Goal: Communication & Community: Share content

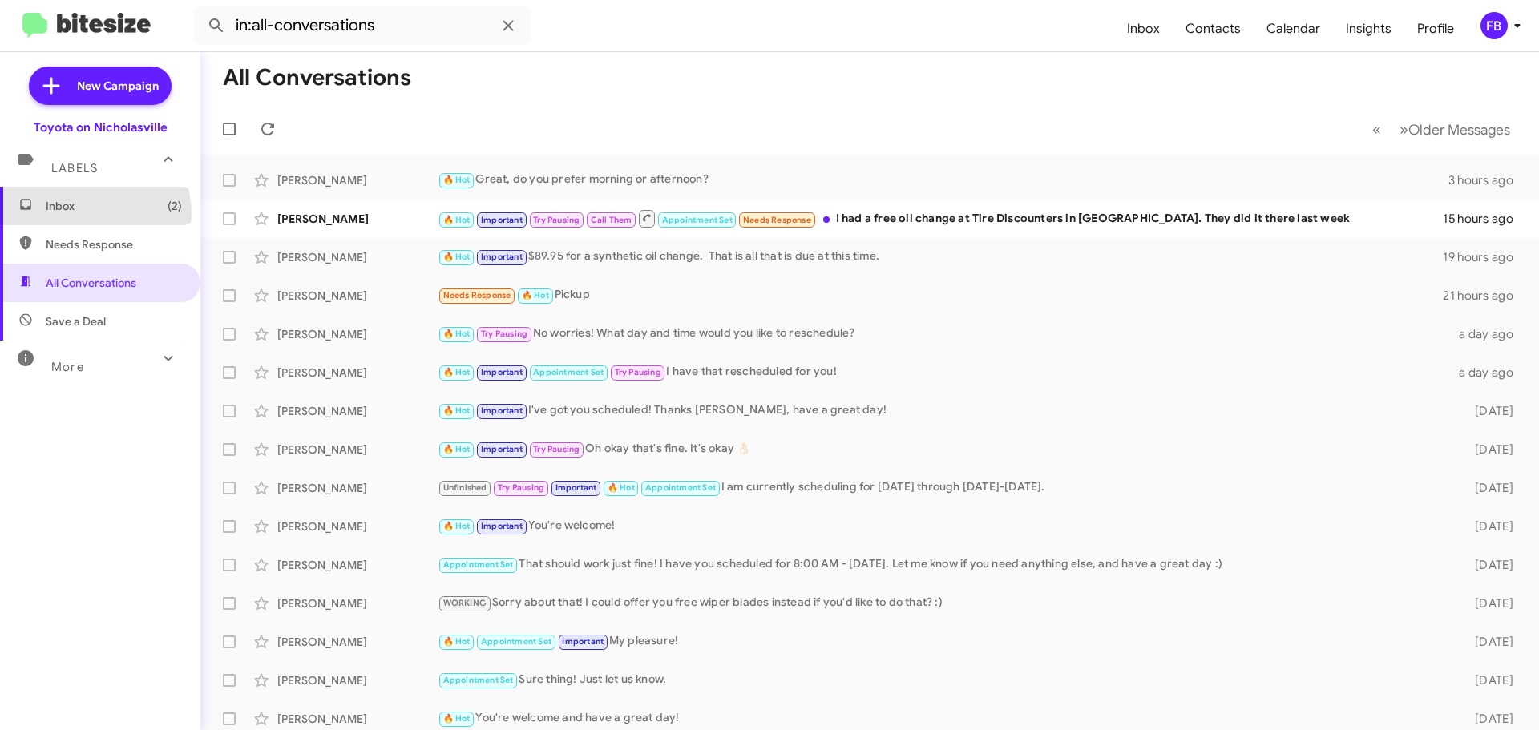
click at [83, 214] on span "Inbox (2)" at bounding box center [100, 206] width 200 height 38
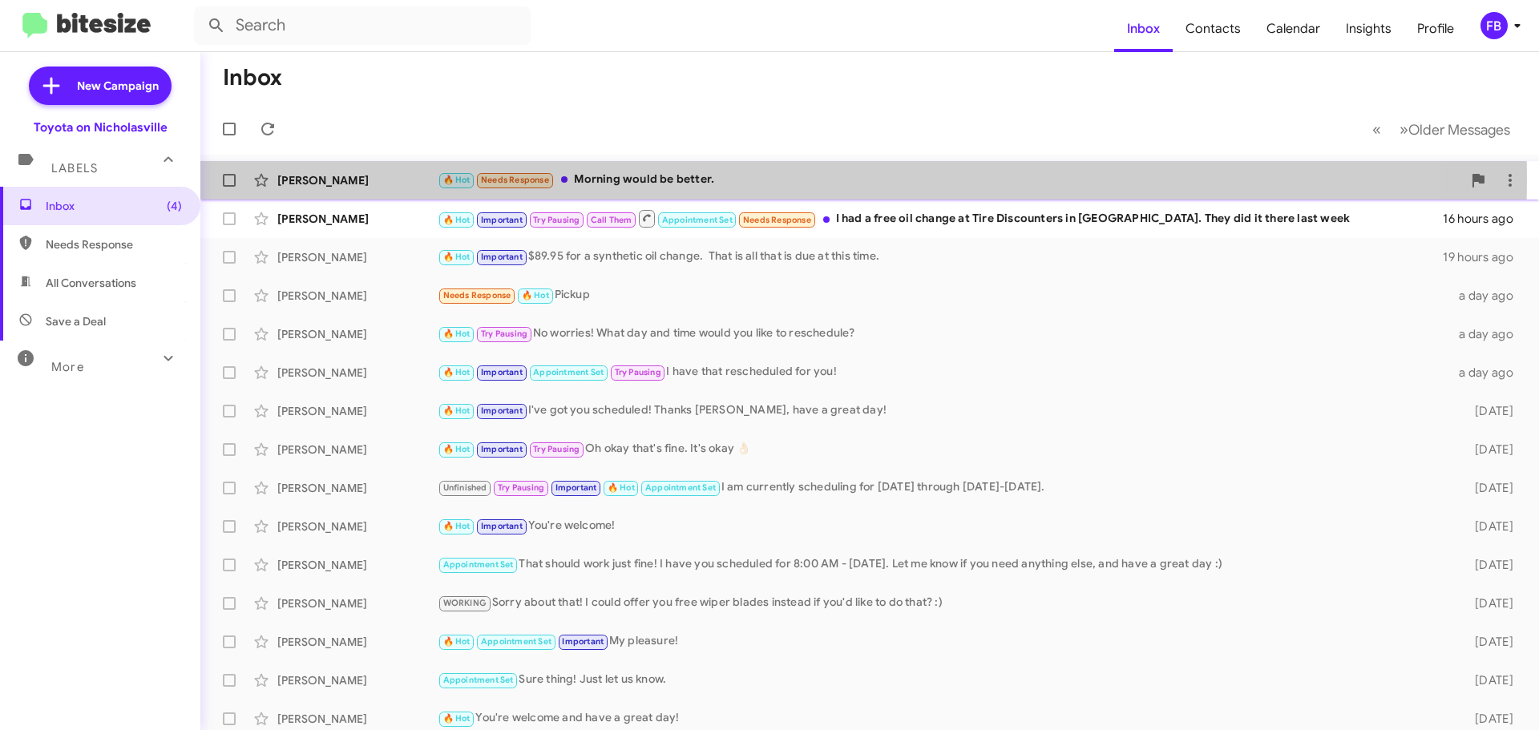
click at [669, 179] on div "🔥 Hot Needs Response Morning would be better." at bounding box center [950, 180] width 1024 height 18
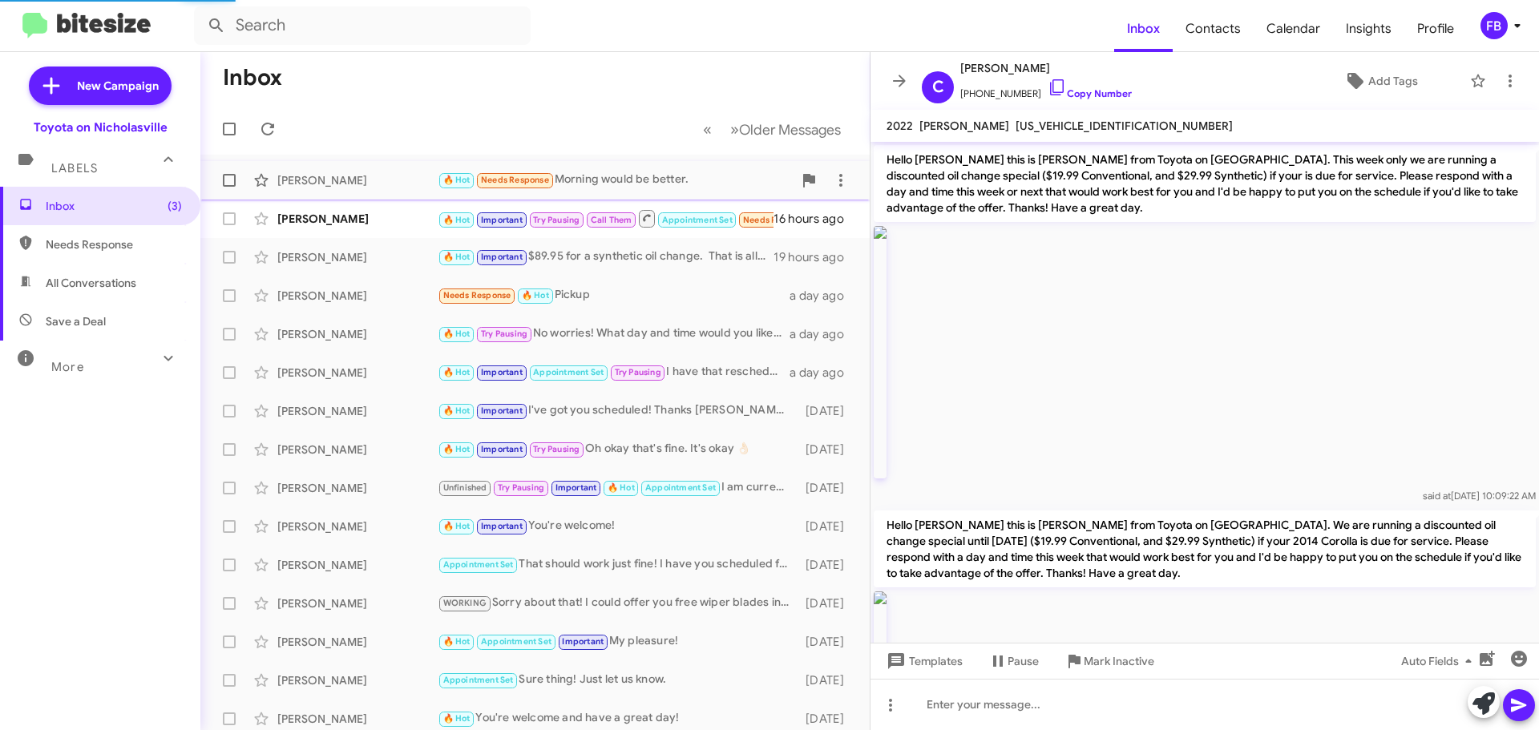
scroll to position [1451, 0]
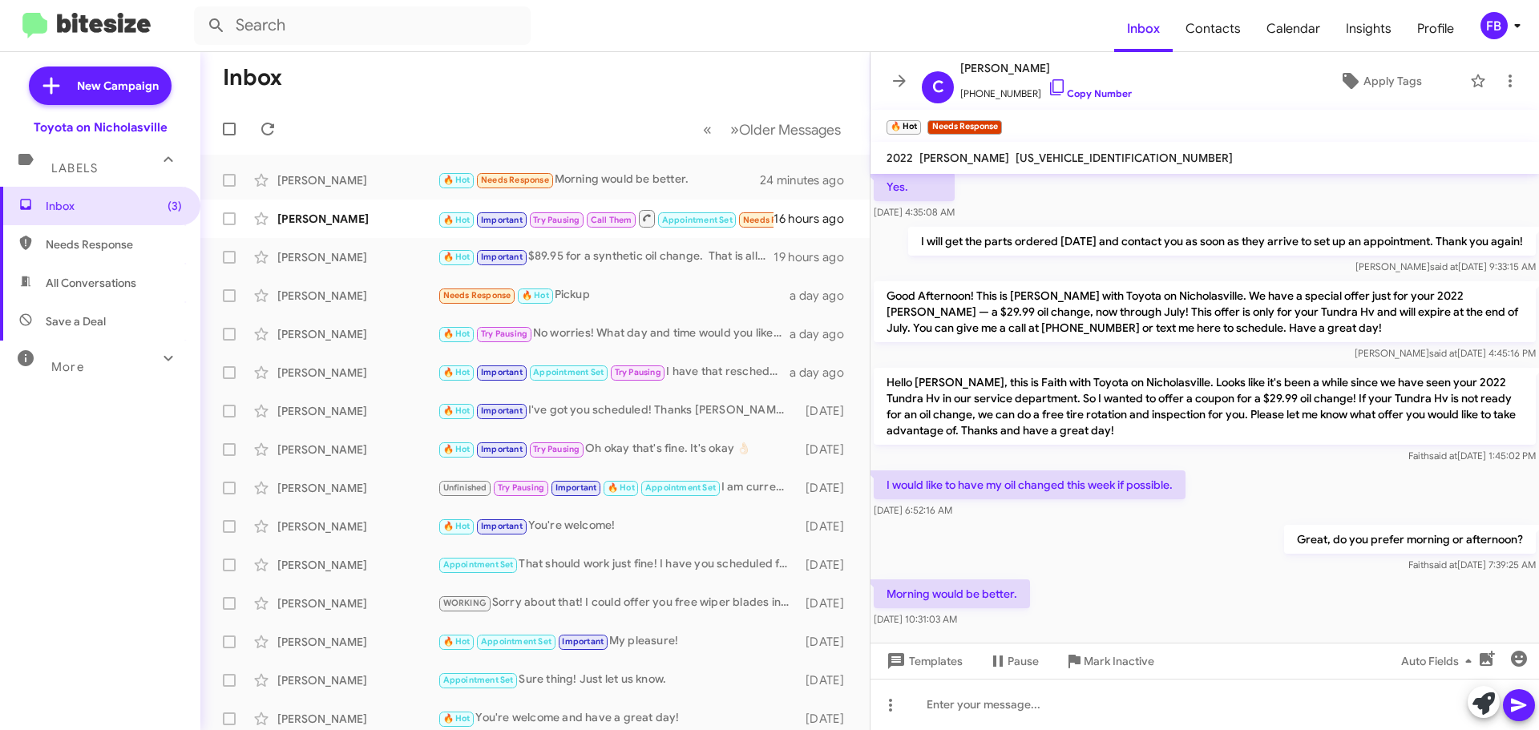
click at [1015, 154] on span "[US_VEHICLE_IDENTIFICATION_NUMBER]" at bounding box center [1123, 158] width 217 height 14
copy span "[US_VEHICLE_IDENTIFICATION_NUMBER]"
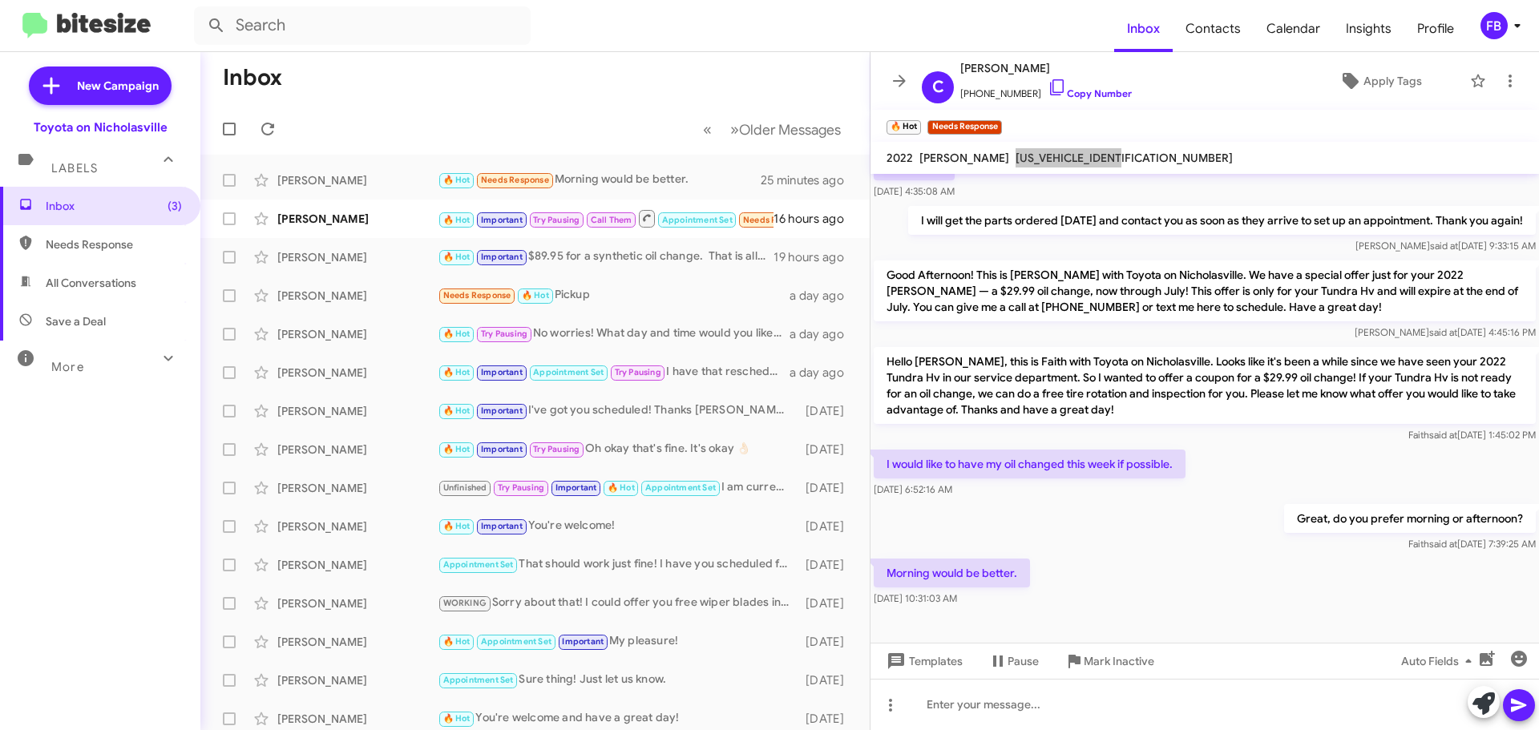
scroll to position [1483, 0]
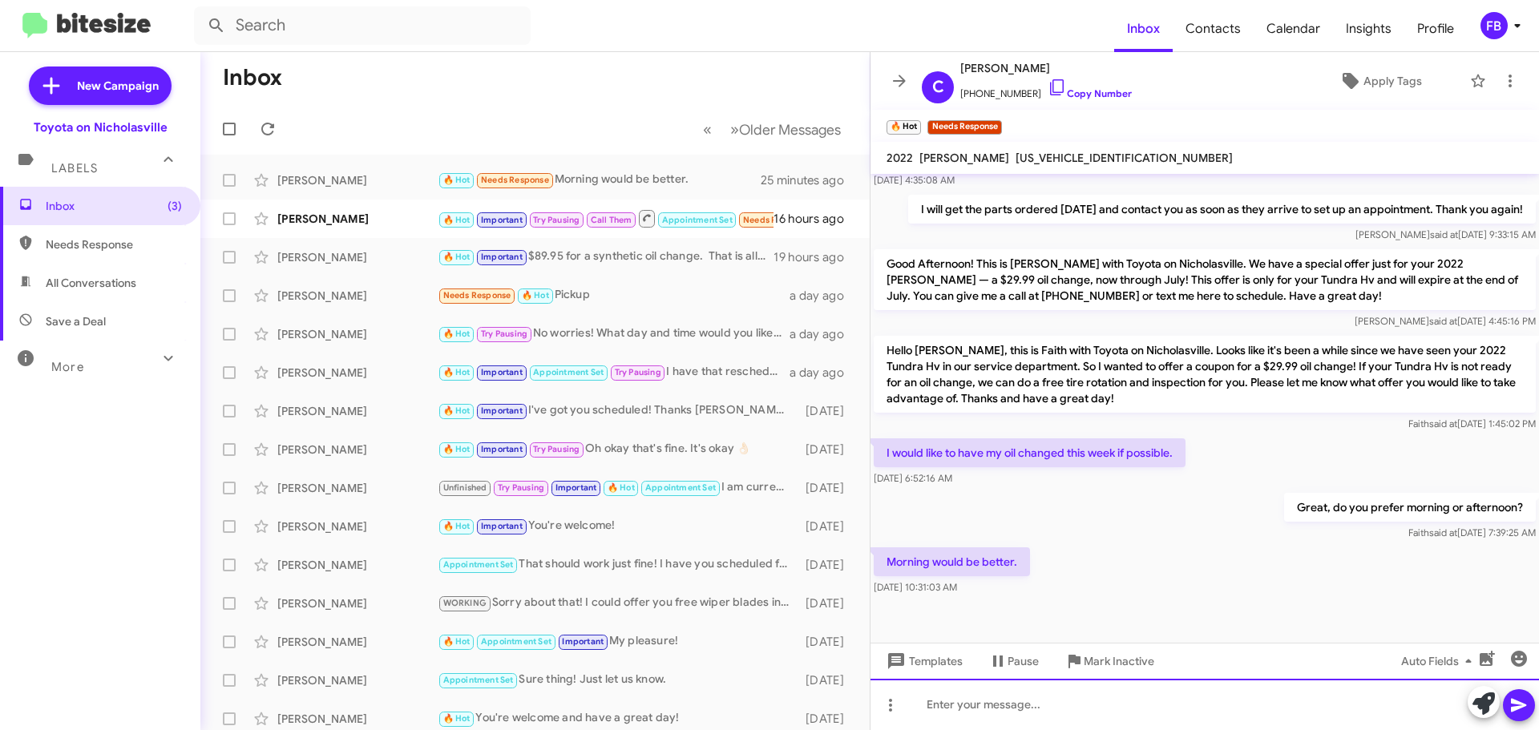
click at [975, 706] on div at bounding box center [1204, 704] width 668 height 51
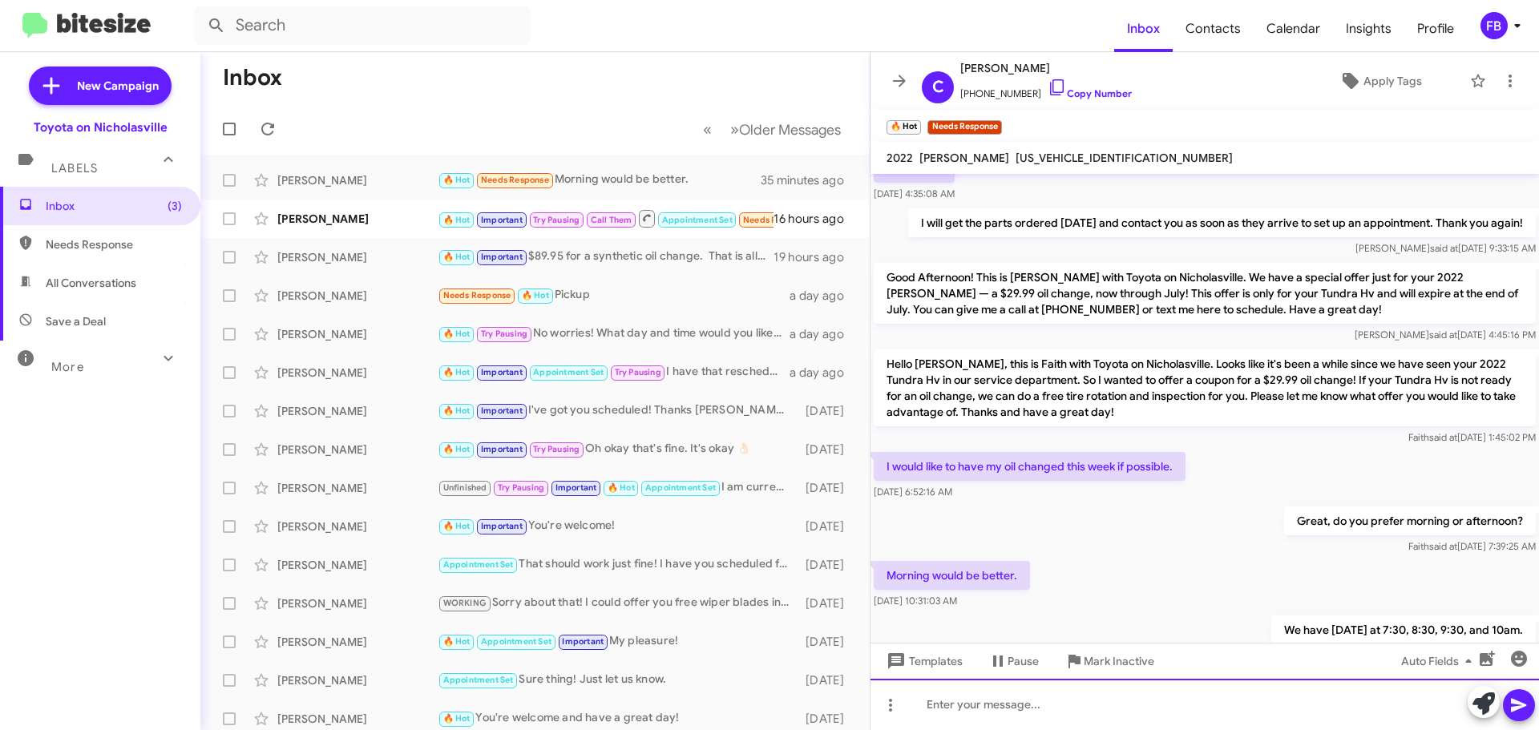
scroll to position [1541, 0]
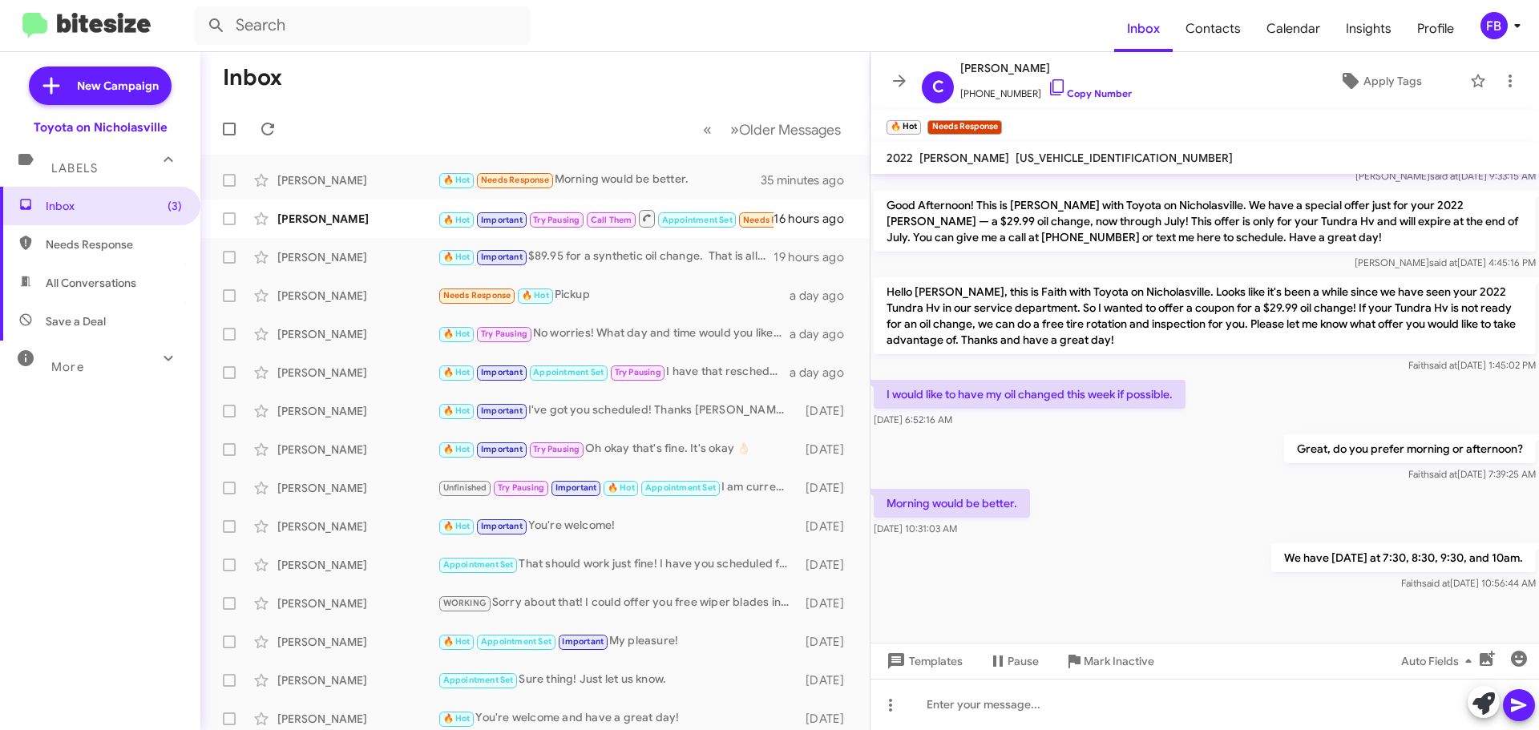
click at [123, 280] on span "All Conversations" at bounding box center [91, 283] width 91 height 16
type input "in:all-conversations"
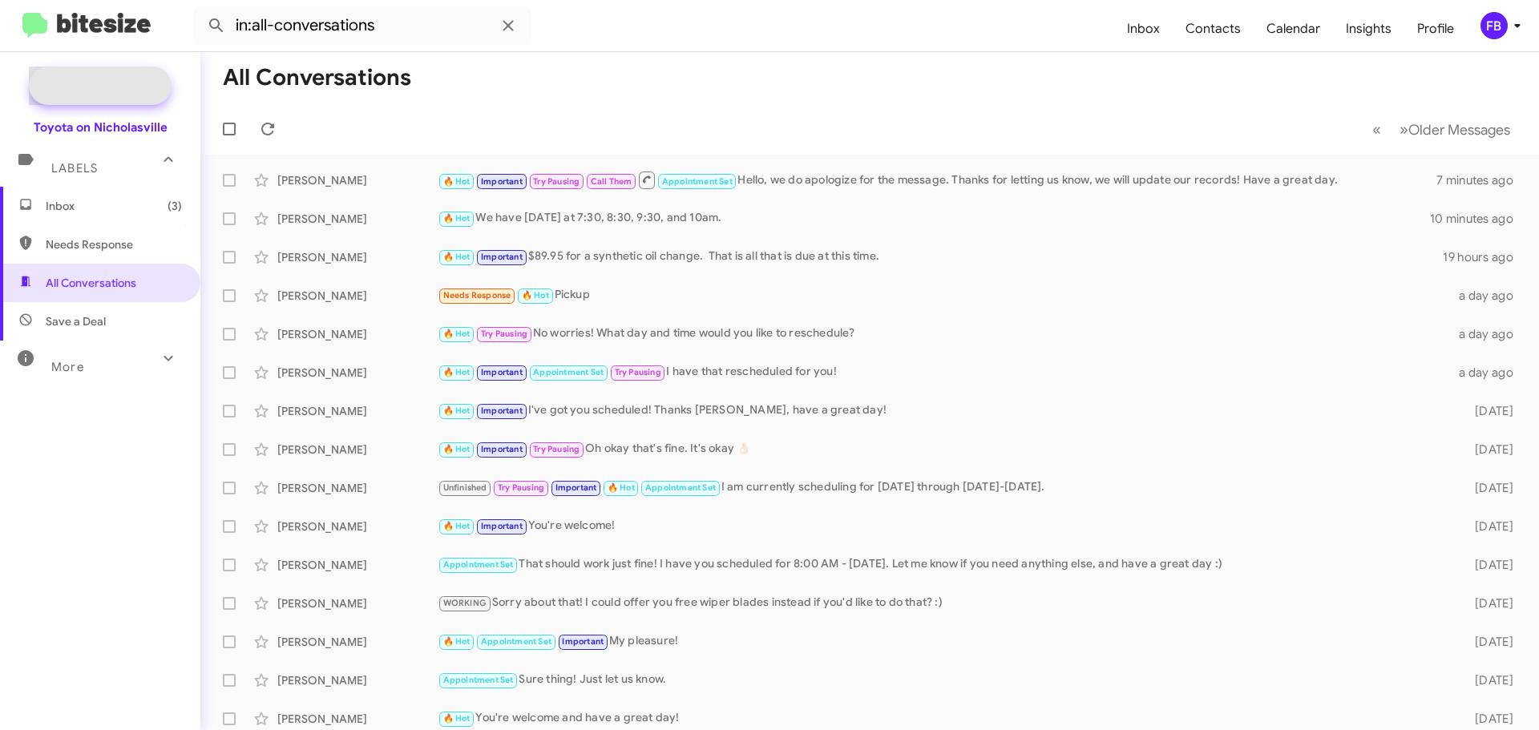
click at [86, 95] on span "New Campaign" at bounding box center [100, 86] width 143 height 38
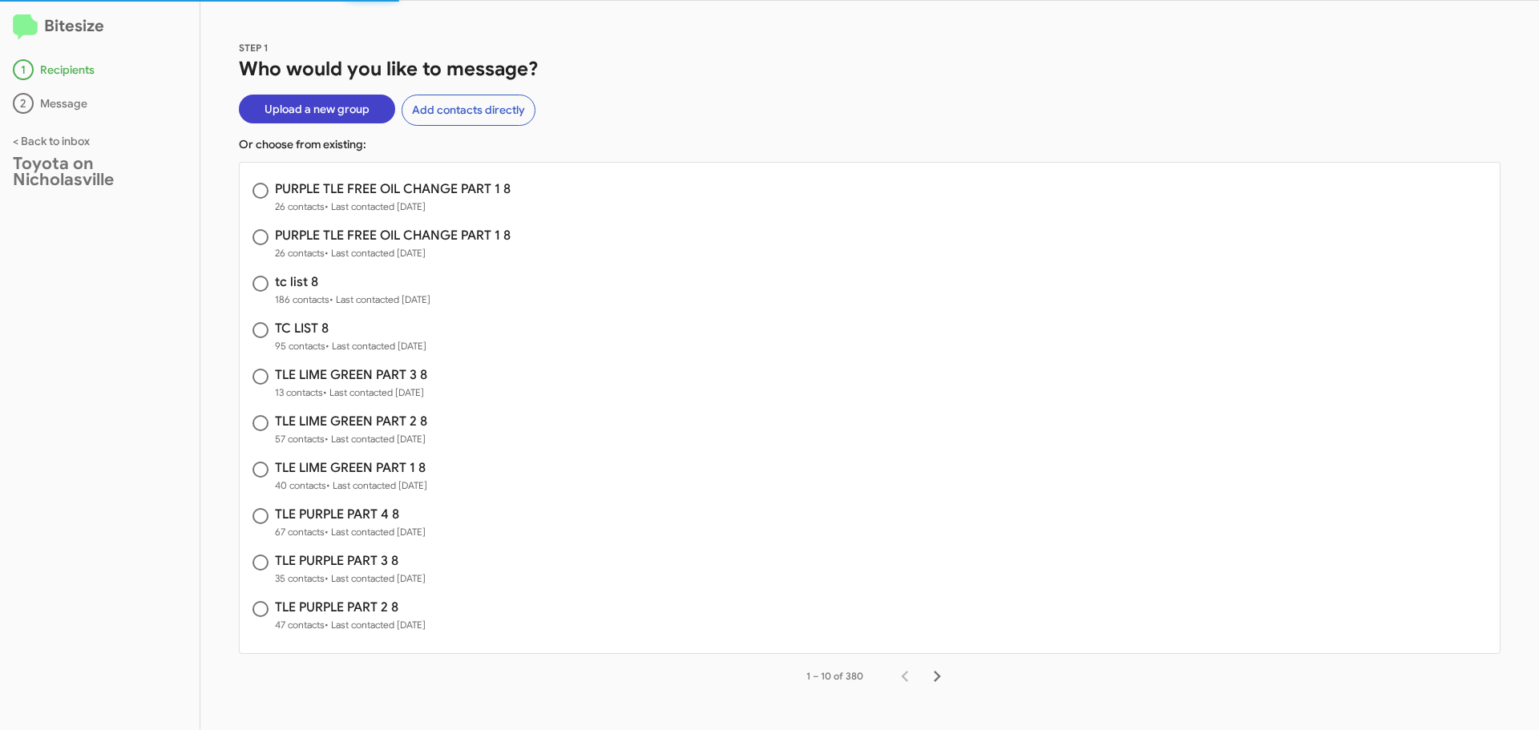
click at [304, 103] on span "Upload a new group" at bounding box center [316, 109] width 105 height 29
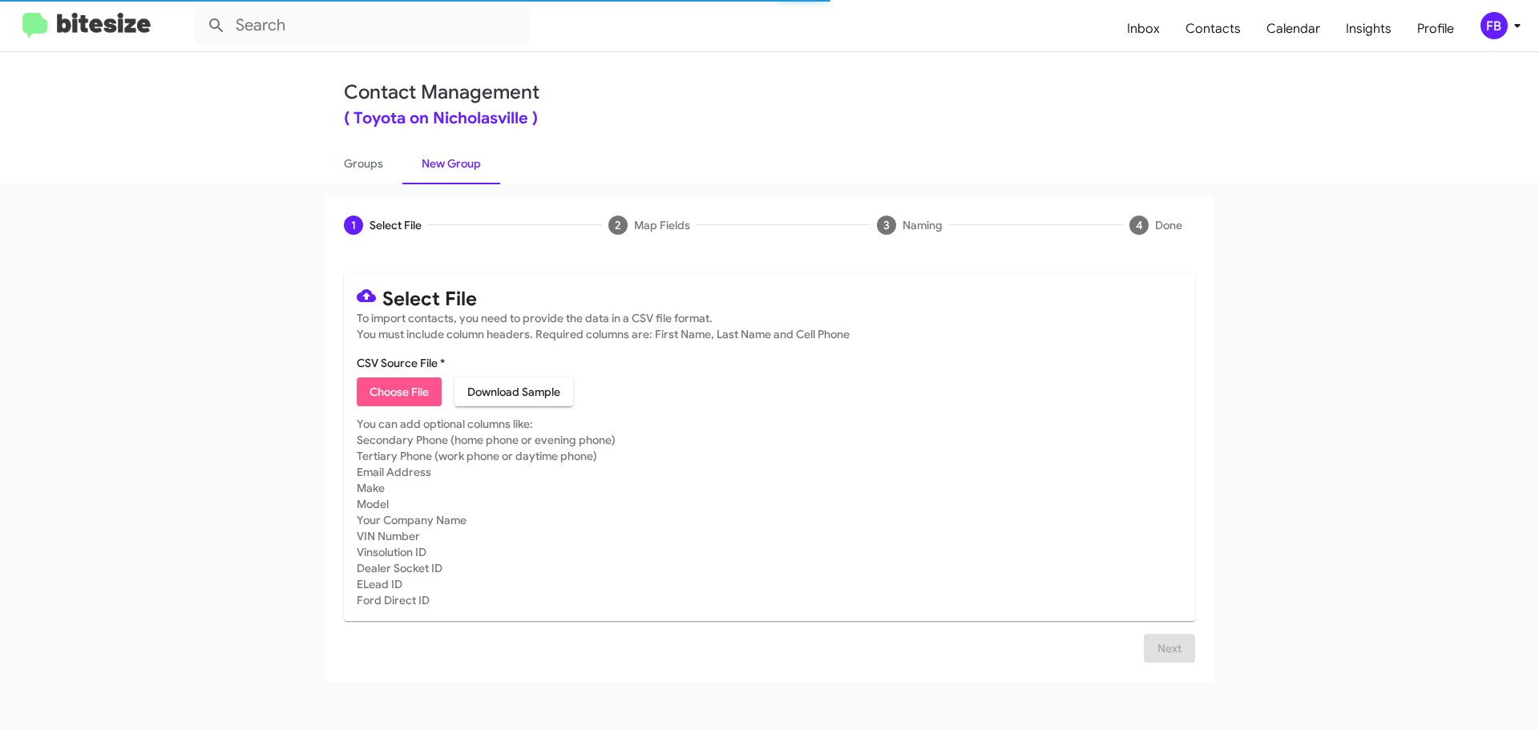
click at [404, 398] on span "Choose File" at bounding box center [398, 391] width 59 height 29
type input "TC LIST 8"
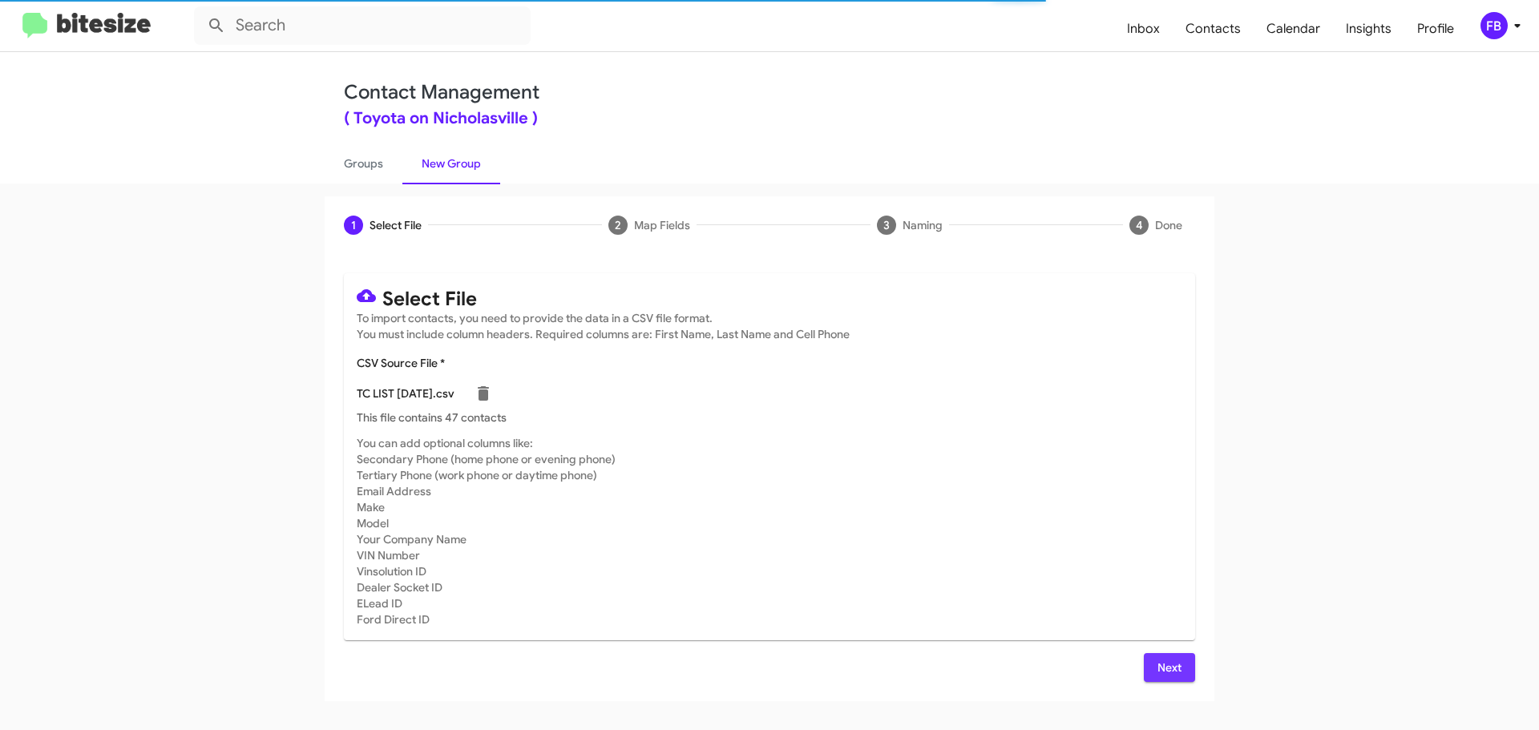
click at [1173, 662] on span "Next" at bounding box center [1169, 667] width 26 height 29
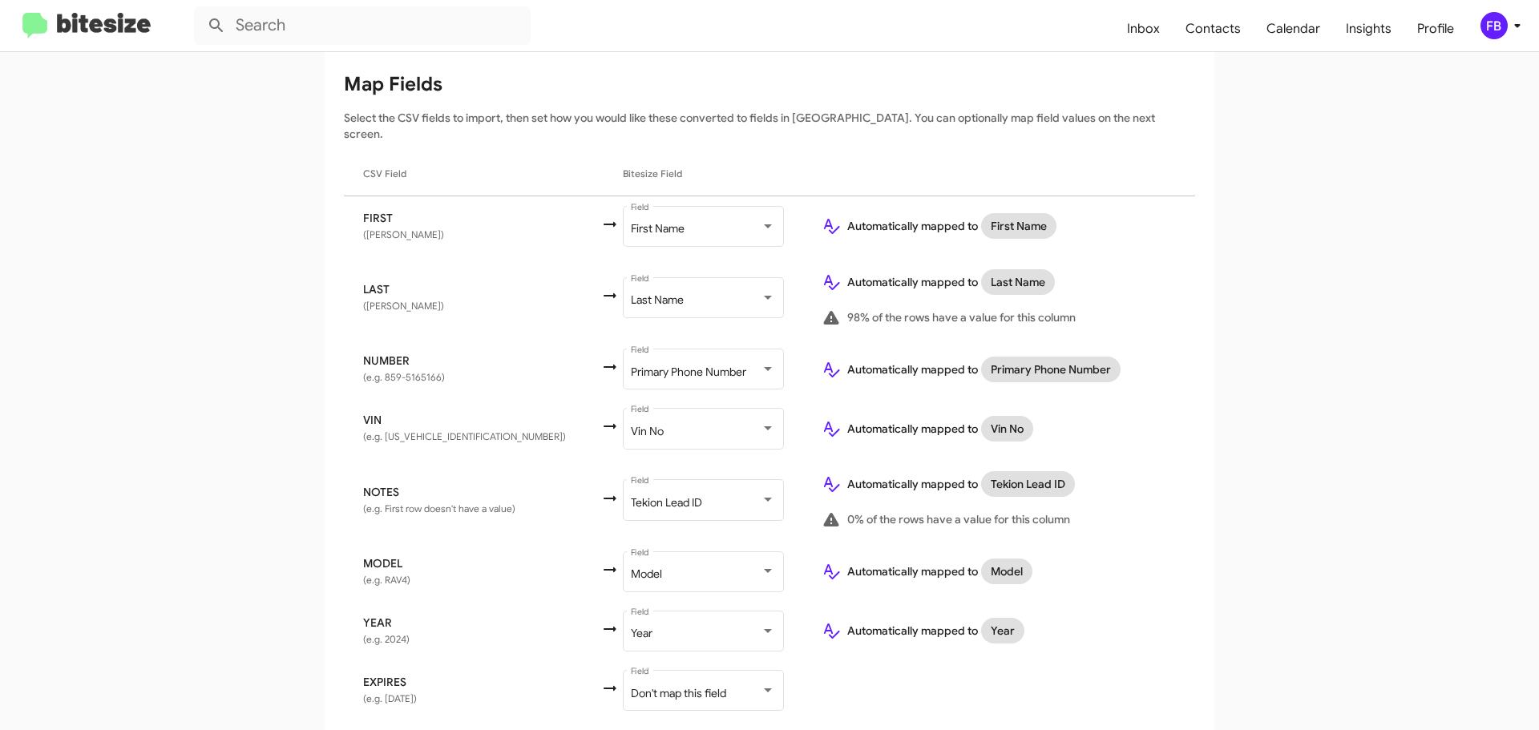
scroll to position [237, 0]
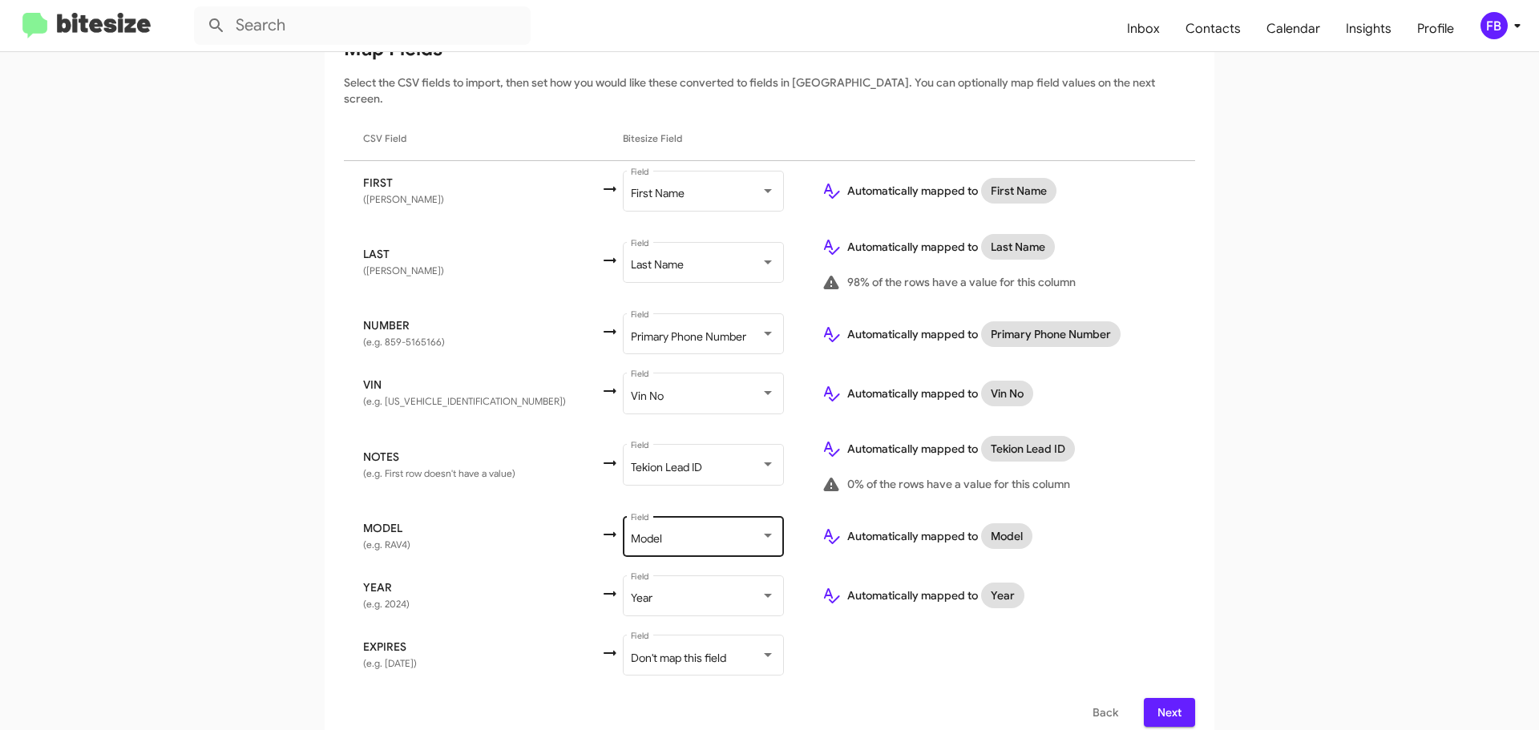
click at [648, 536] on div "Model Field" at bounding box center [703, 535] width 144 height 44
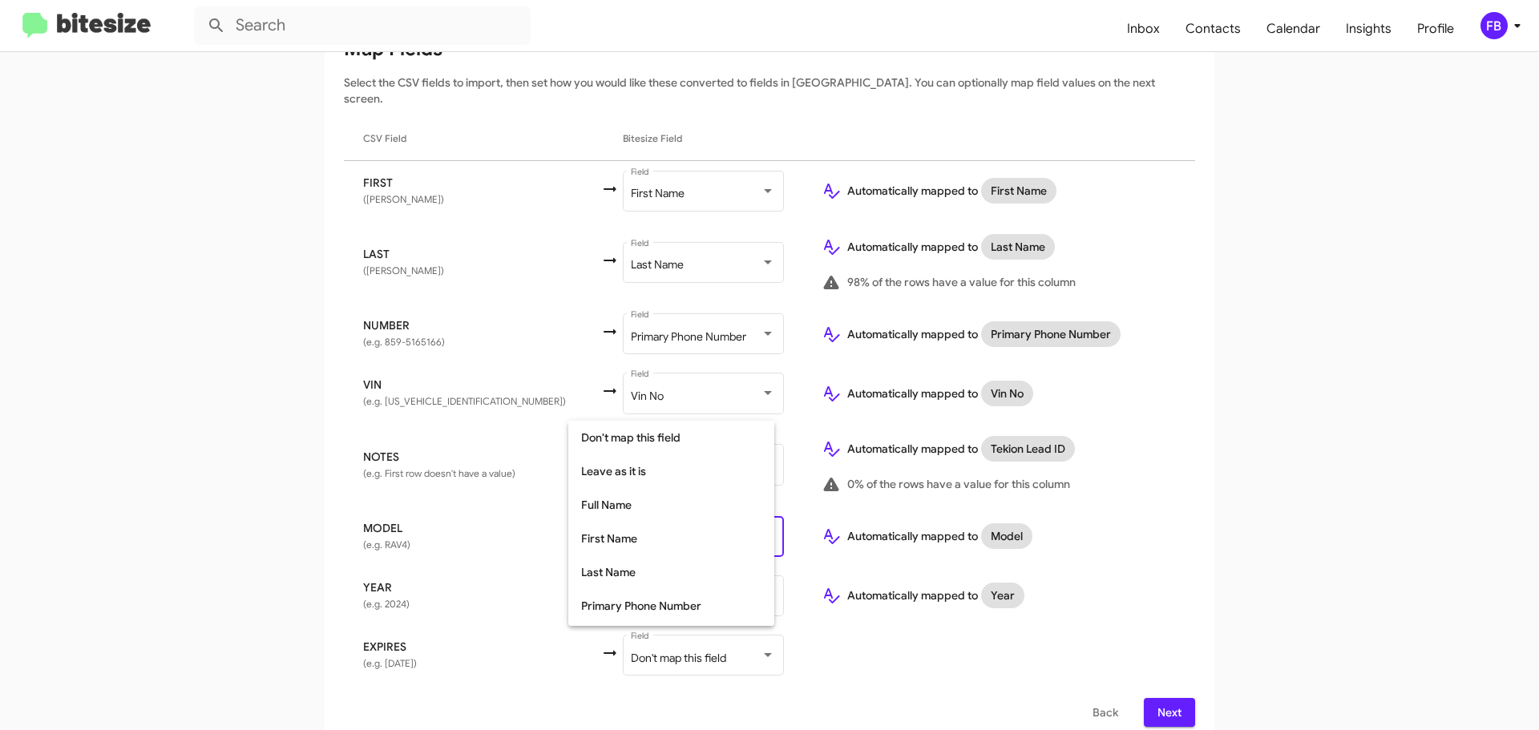
scroll to position [251, 0]
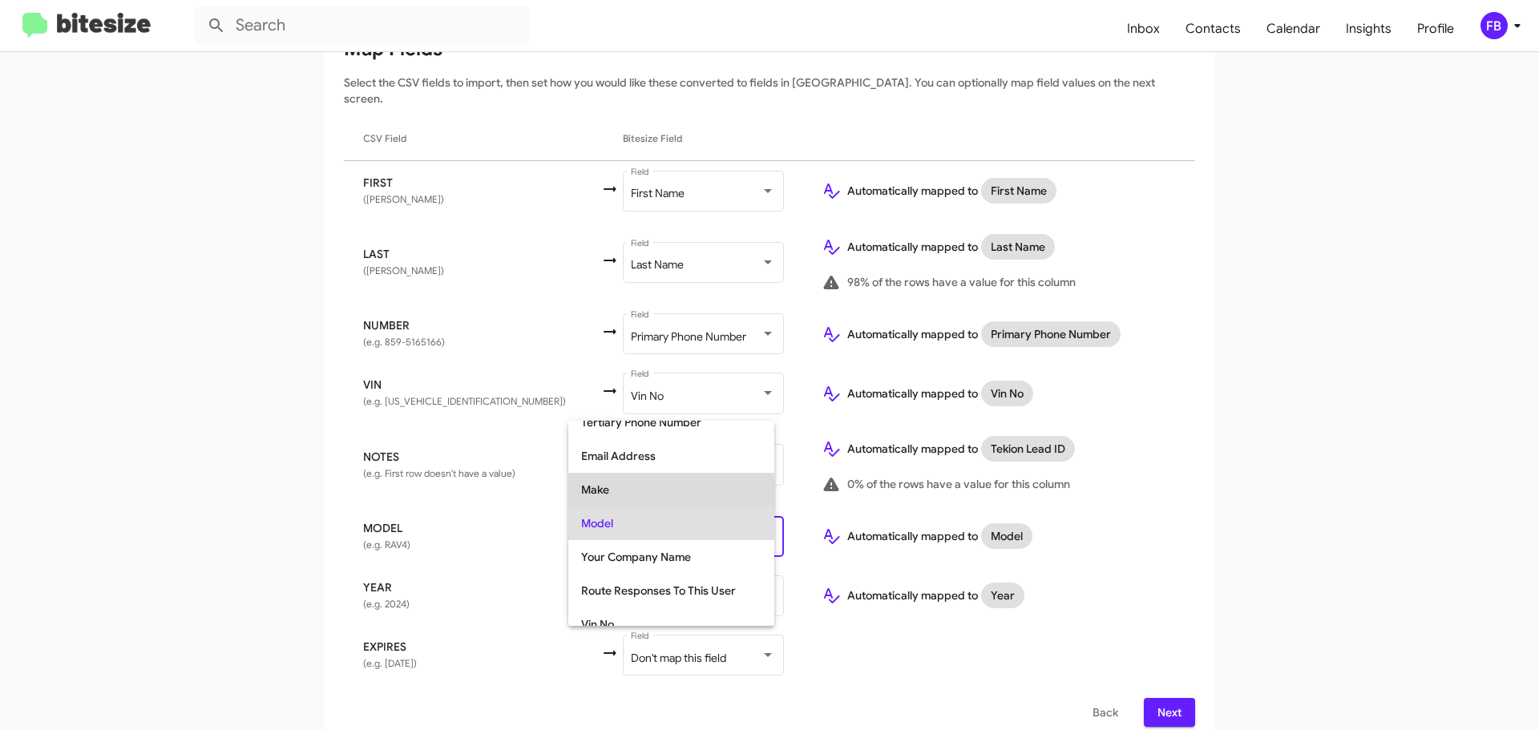
click at [638, 502] on span "Make" at bounding box center [671, 490] width 180 height 34
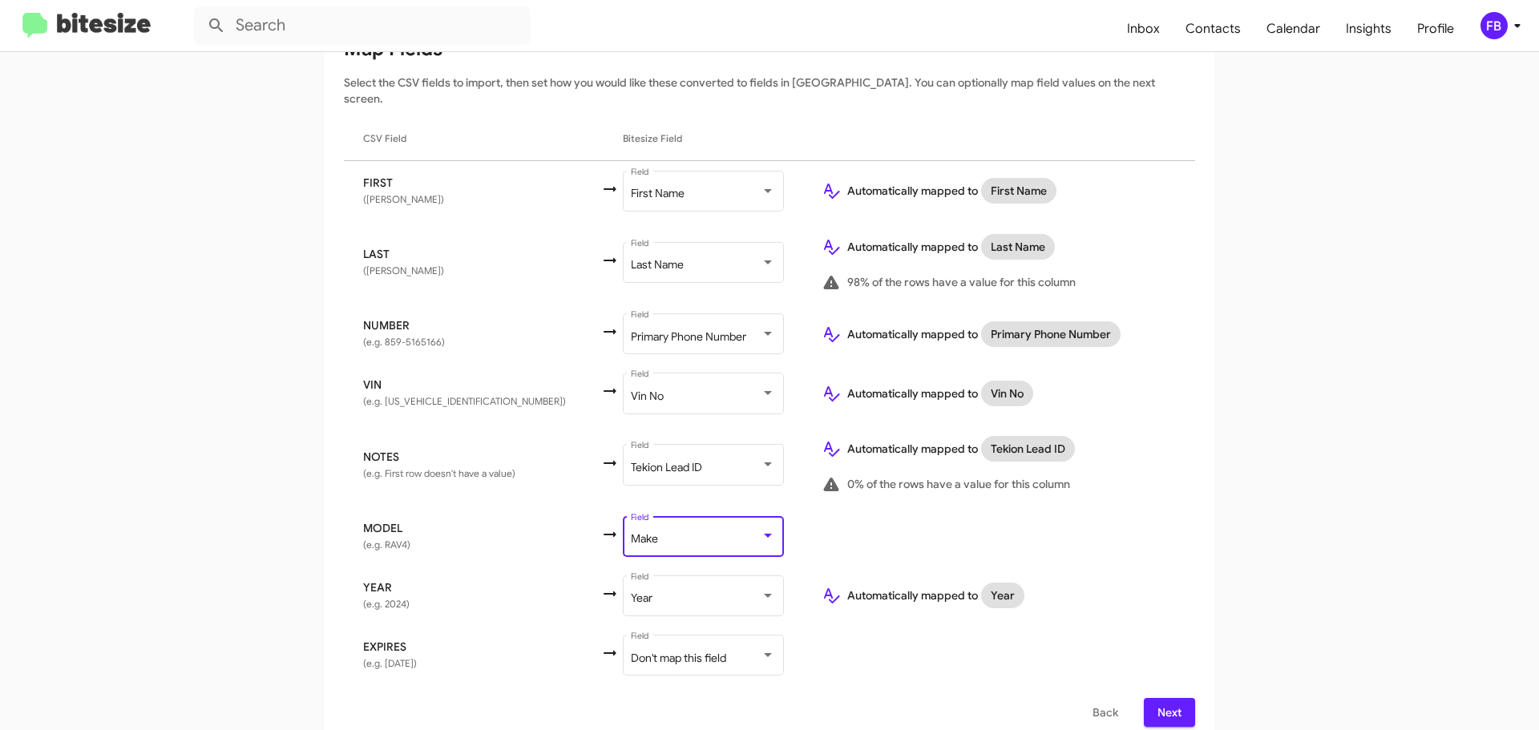
click at [1156, 698] on span "Next" at bounding box center [1169, 712] width 26 height 29
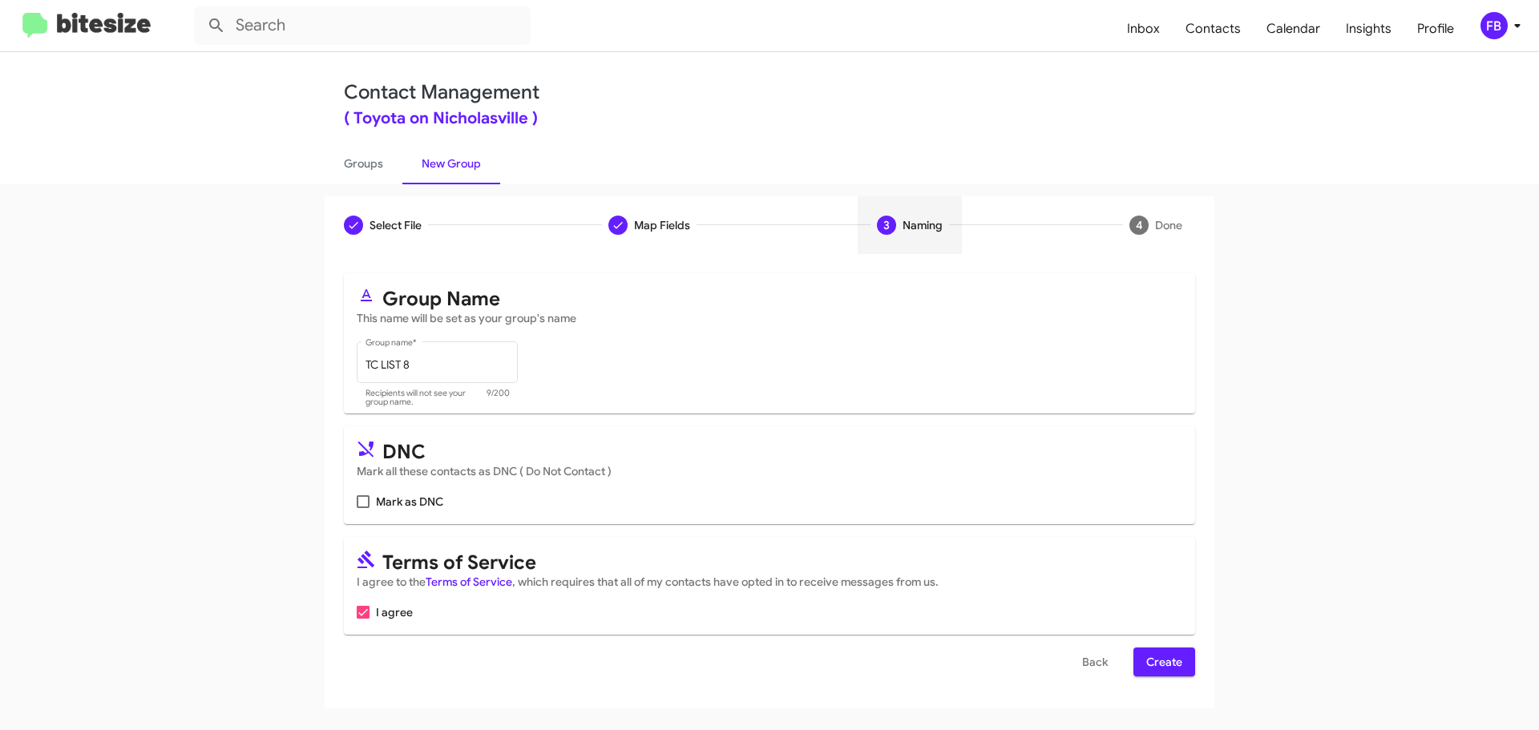
scroll to position [0, 0]
click at [1092, 665] on span "Back" at bounding box center [1095, 662] width 26 height 29
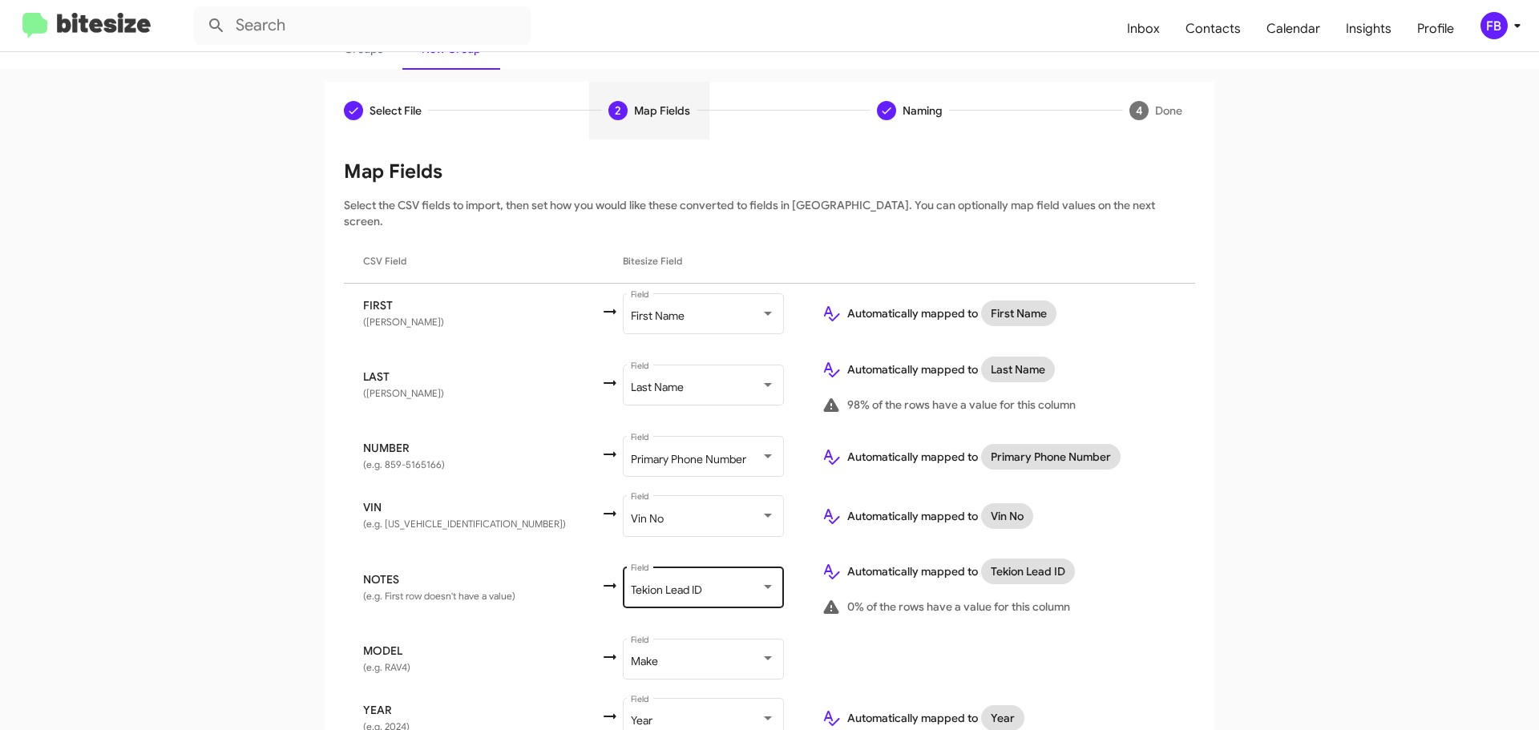
scroll to position [237, 0]
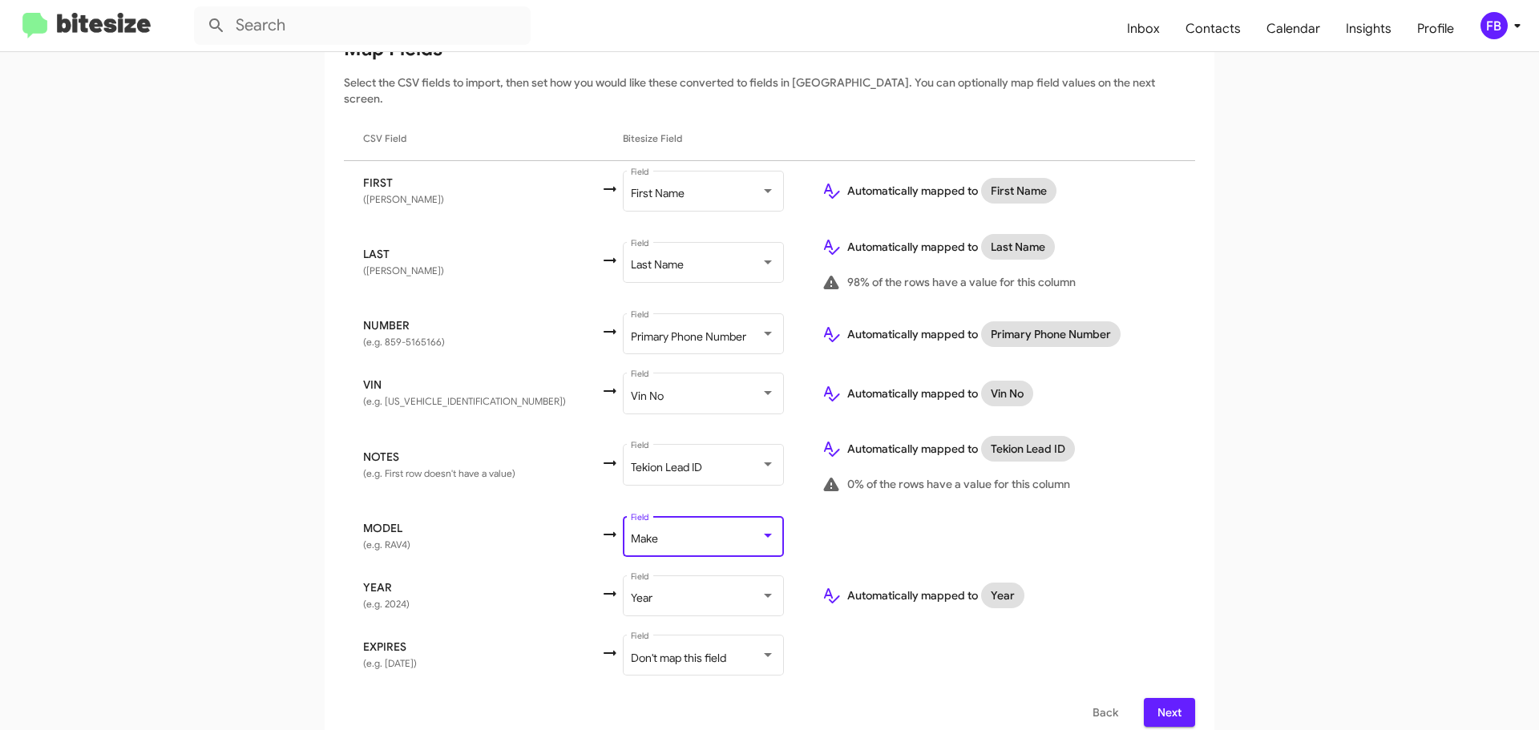
click at [651, 533] on div "Make" at bounding box center [696, 539] width 130 height 13
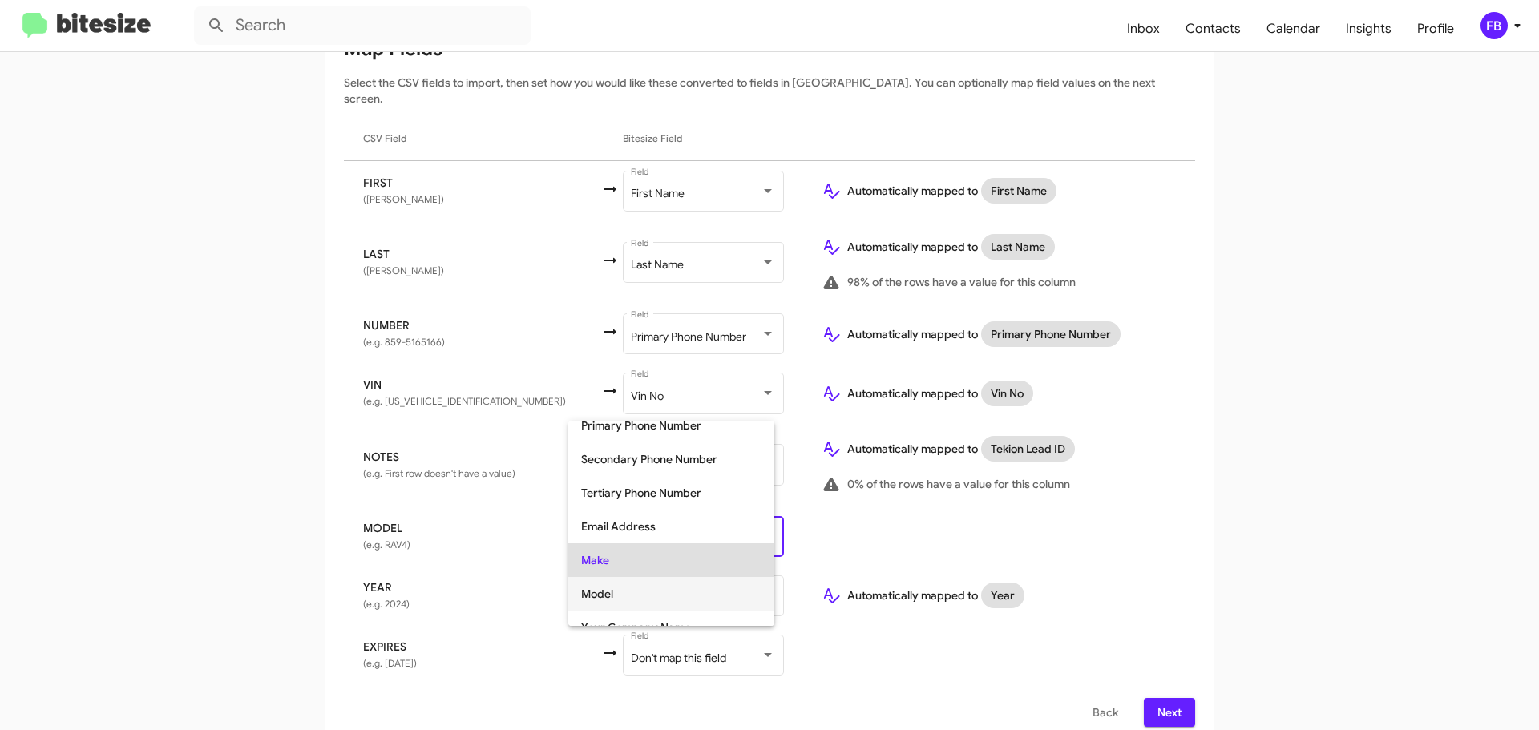
scroll to position [217, 0]
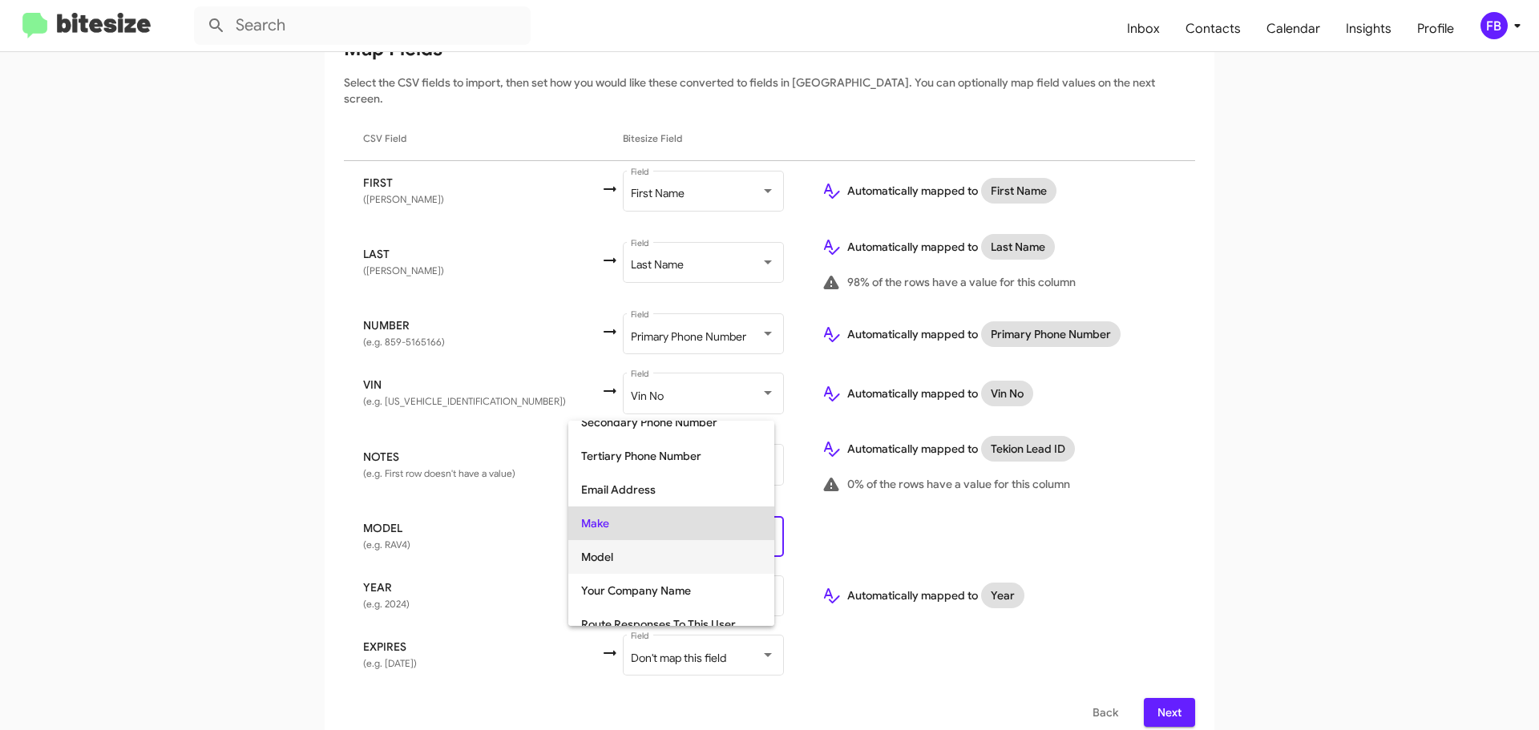
click at [617, 561] on span "Model" at bounding box center [671, 557] width 180 height 34
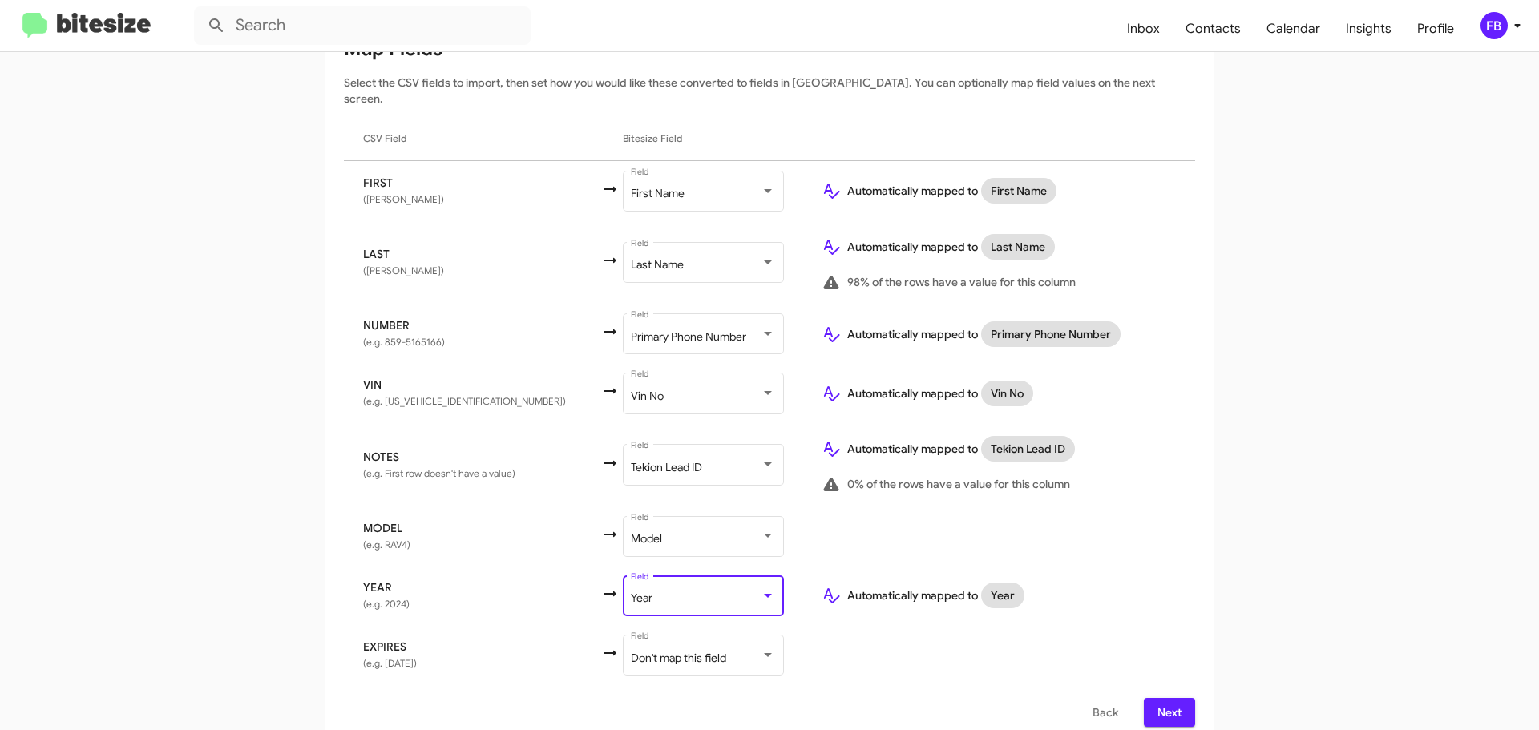
click at [685, 592] on div "Year" at bounding box center [696, 598] width 130 height 13
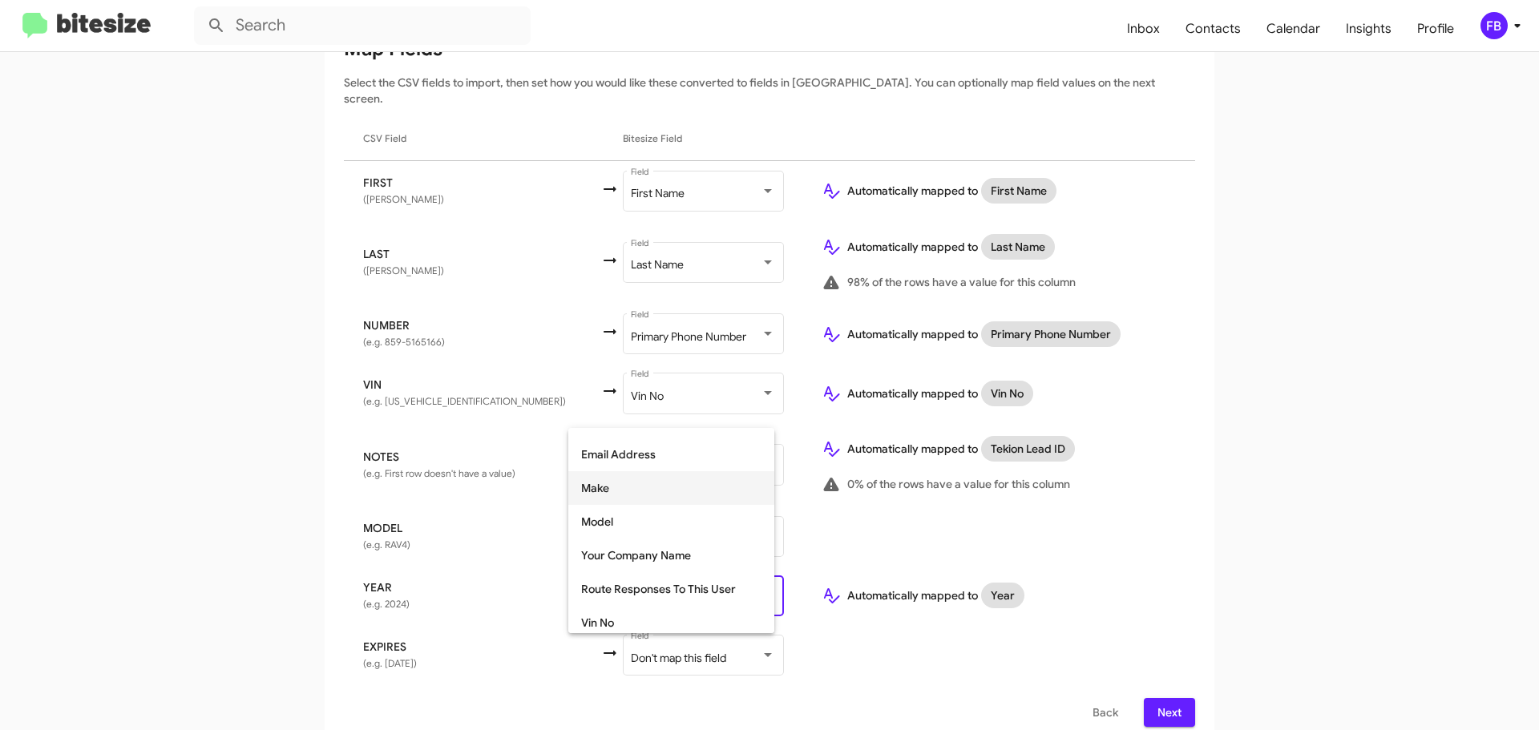
scroll to position [202, 0]
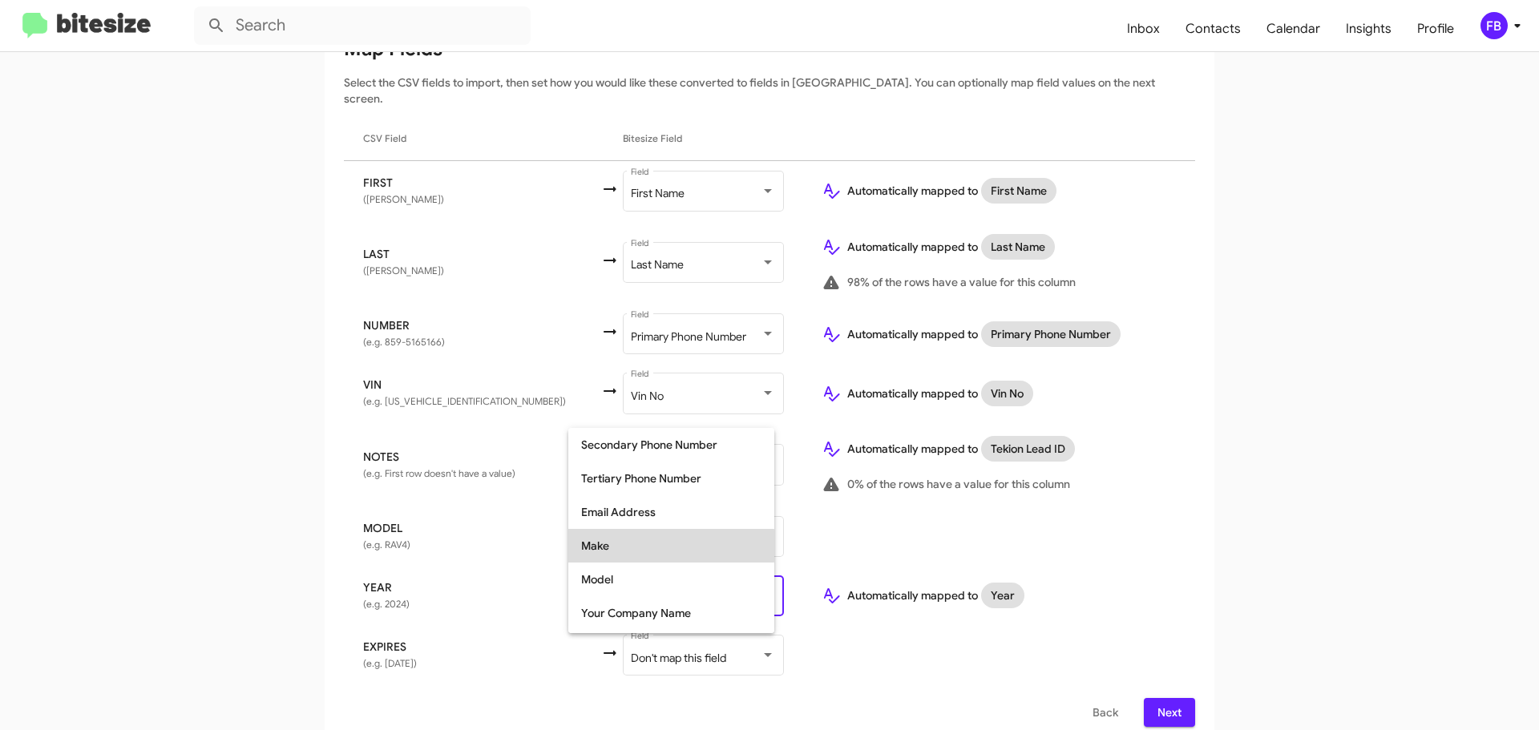
click at [627, 546] on span "Make" at bounding box center [671, 546] width 180 height 34
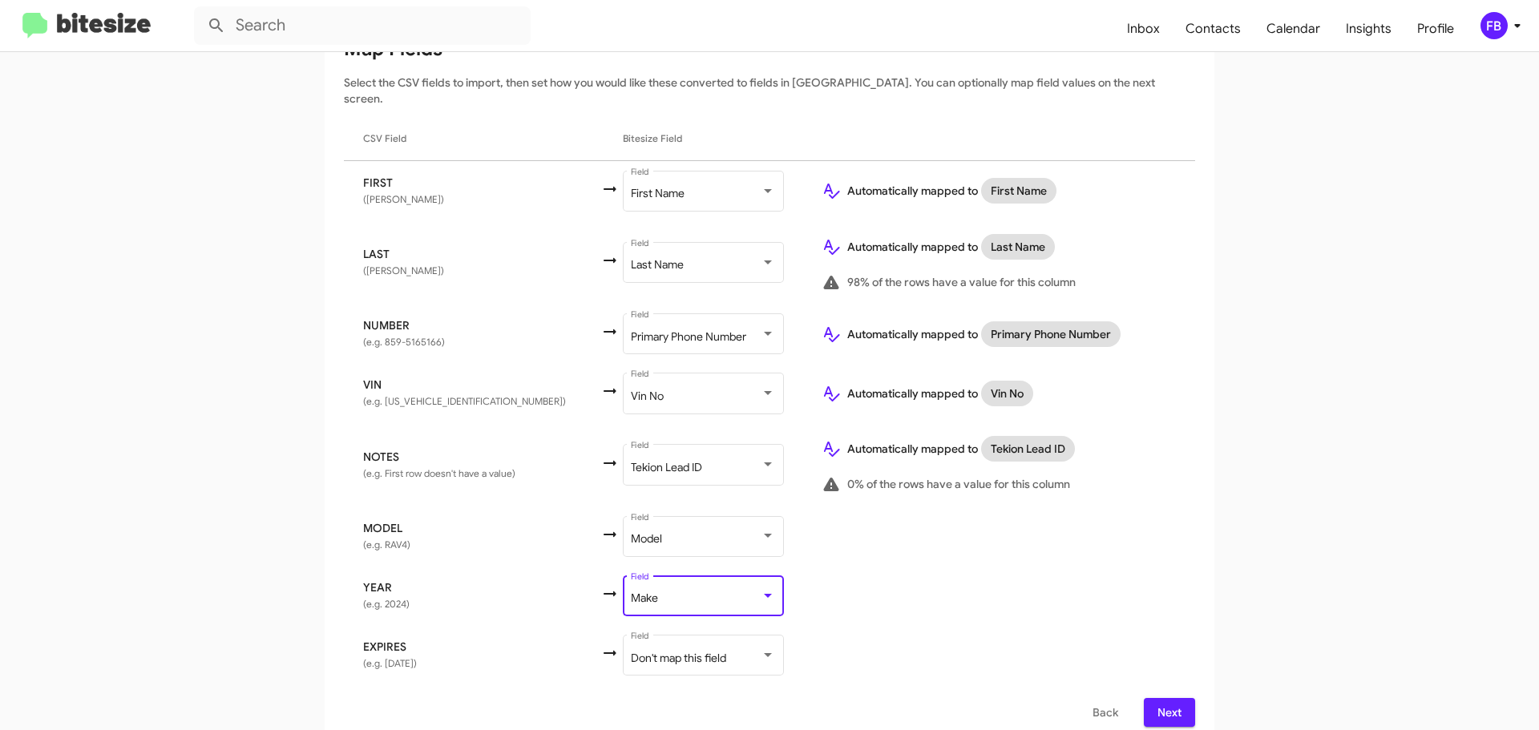
click at [1162, 701] on span "Next" at bounding box center [1169, 712] width 26 height 29
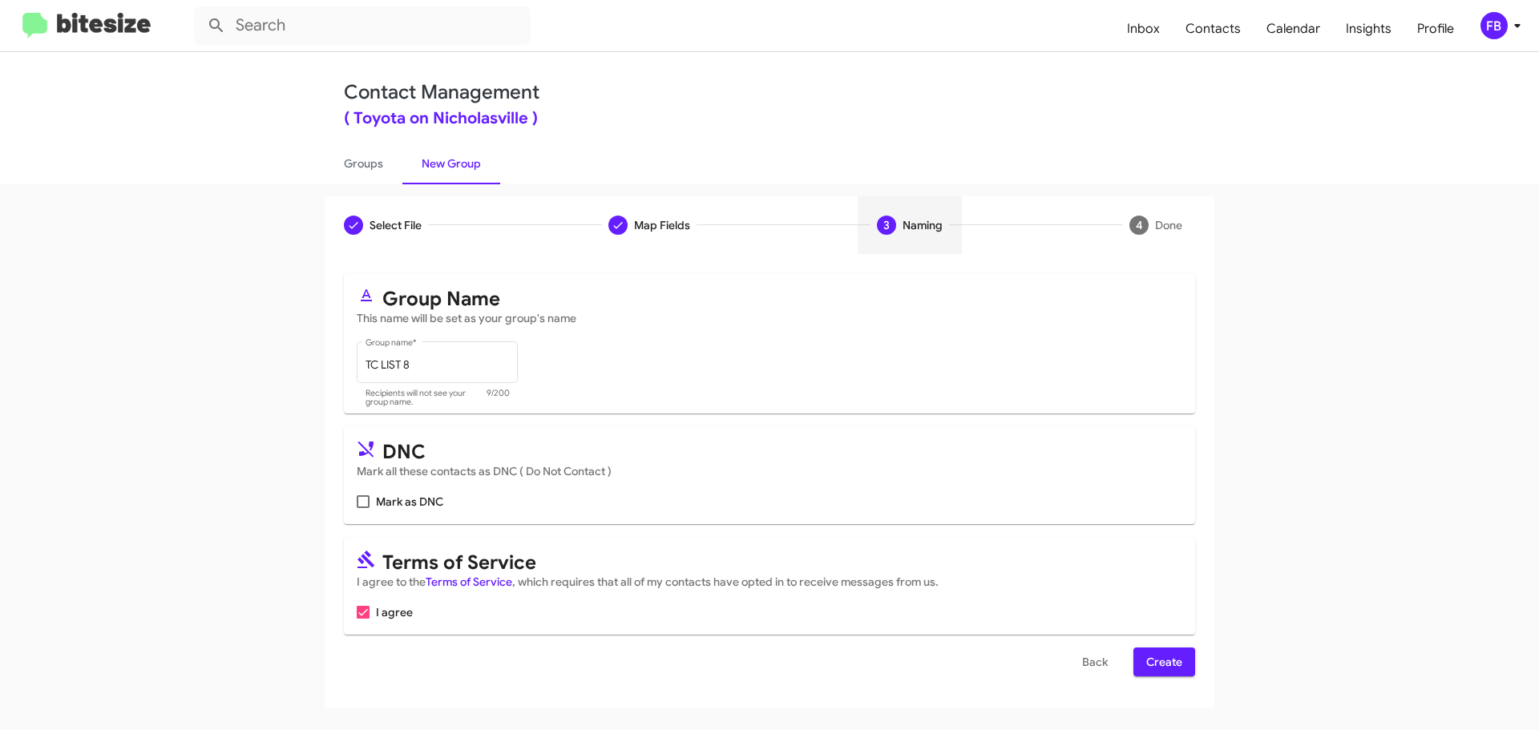
scroll to position [0, 0]
click at [1144, 658] on button "Create" at bounding box center [1164, 662] width 62 height 29
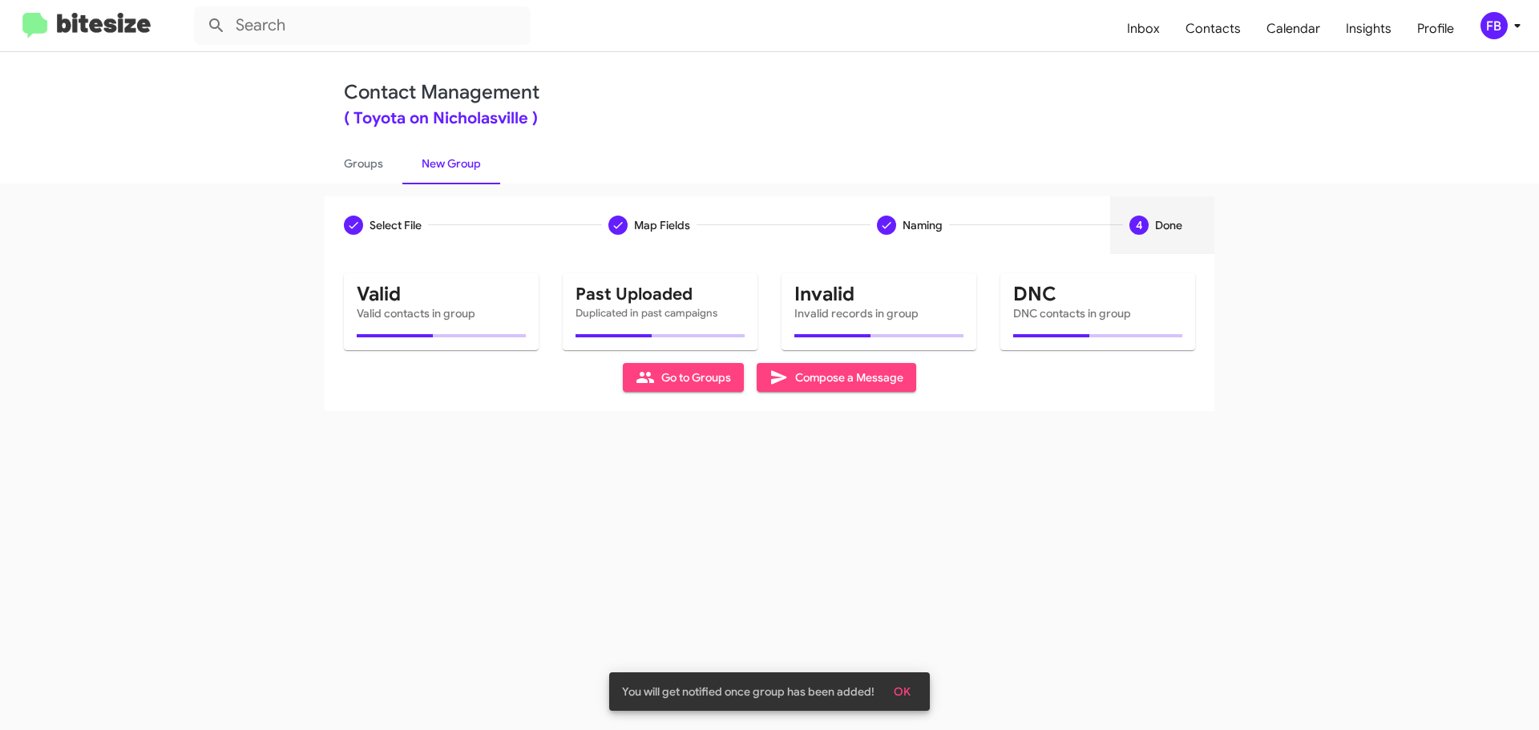
click at [848, 368] on span "Compose a Message" at bounding box center [836, 377] width 134 height 29
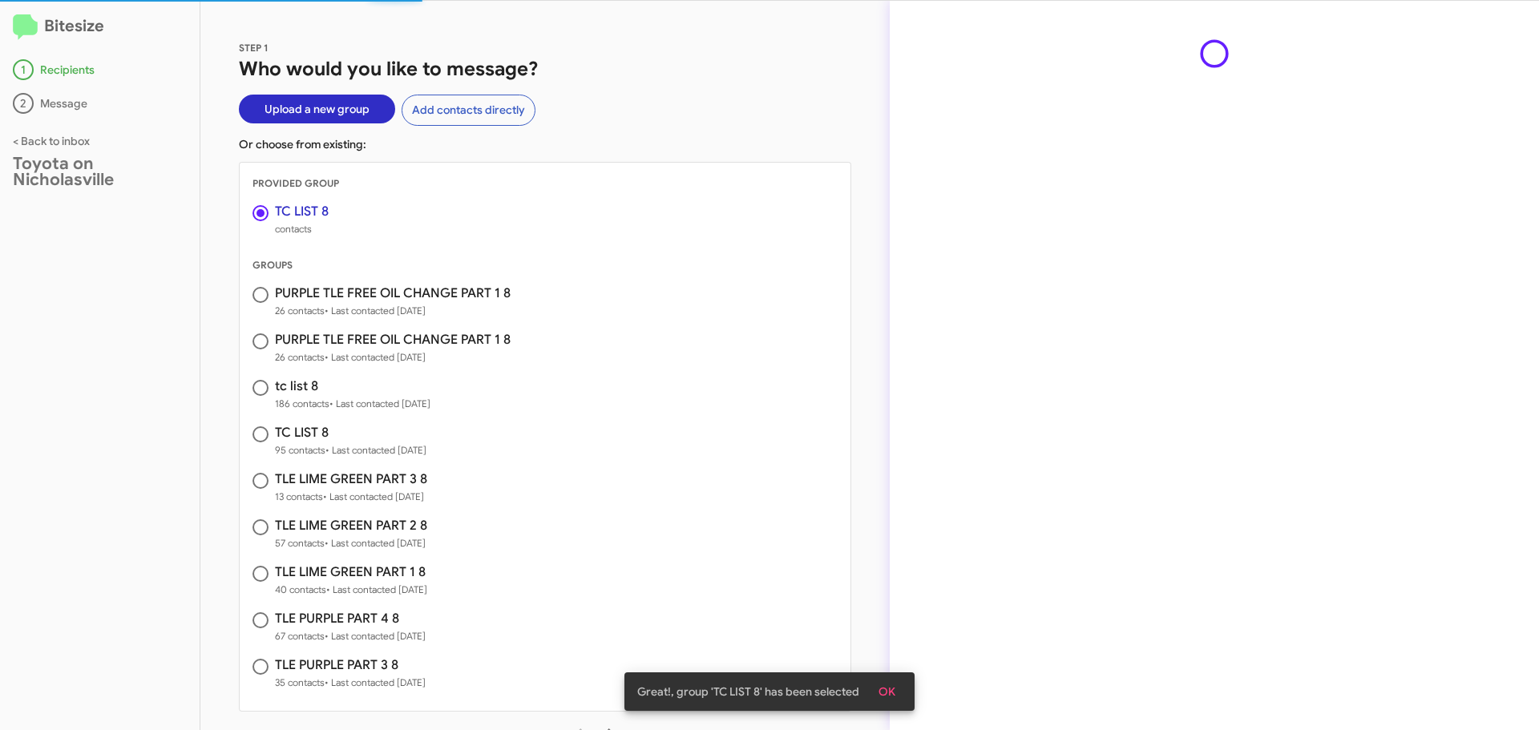
click at [264, 298] on span at bounding box center [260, 295] width 16 height 16
click at [264, 298] on input "radio" at bounding box center [260, 295] width 16 height 16
radio input "true"
radio input "false"
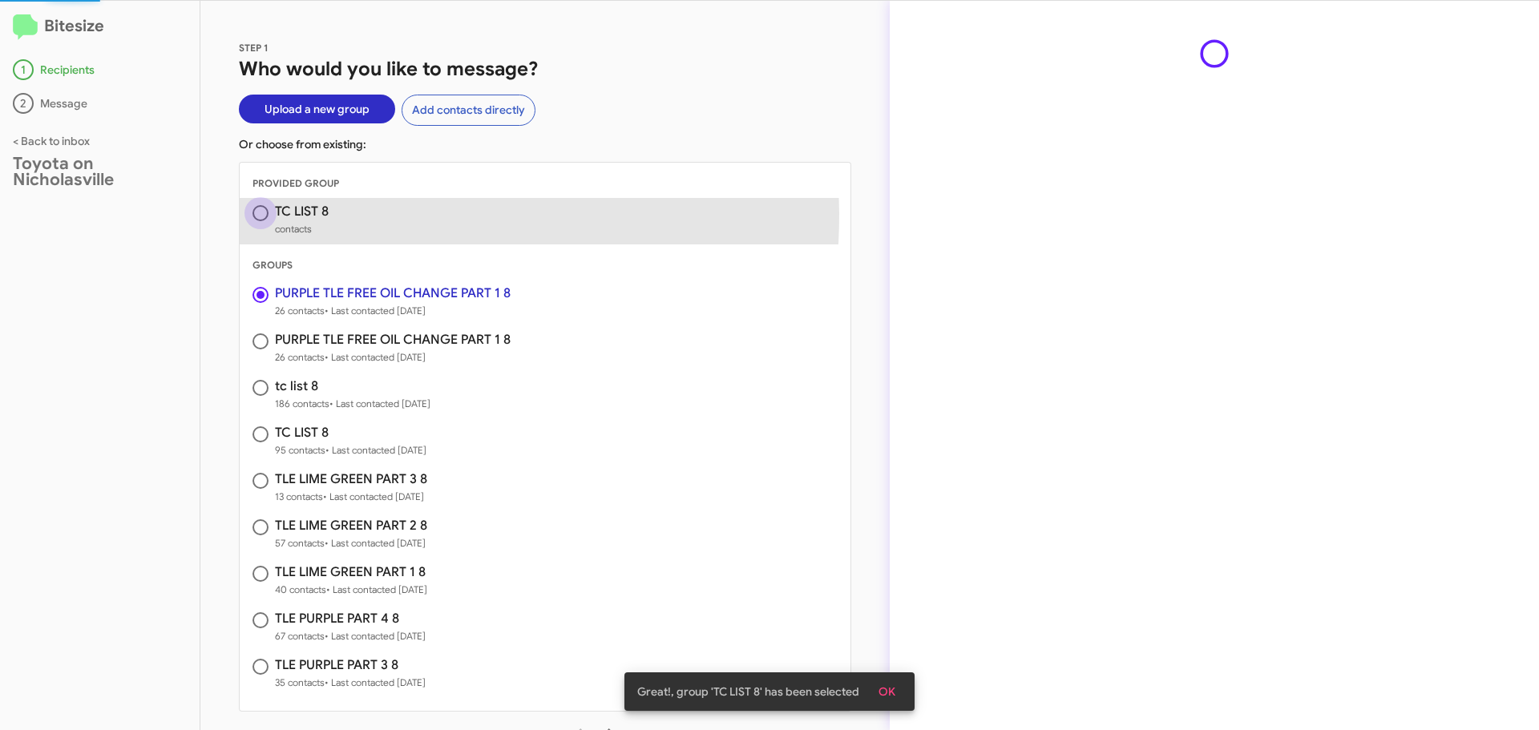
click at [256, 213] on span at bounding box center [260, 213] width 16 height 16
click at [256, 213] on input "radio" at bounding box center [260, 213] width 16 height 16
radio input "false"
radio input "true"
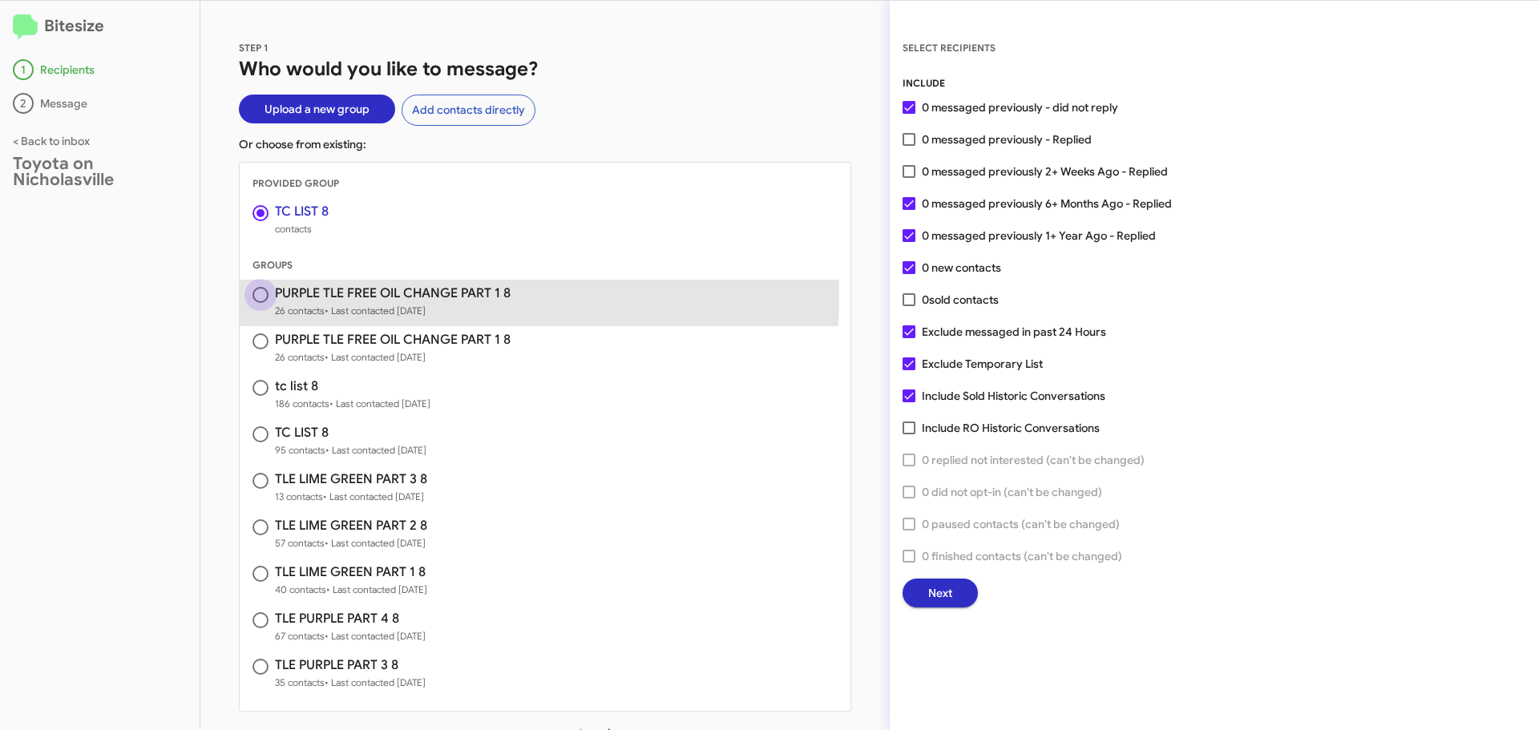
click at [253, 294] on span at bounding box center [260, 295] width 16 height 16
click at [253, 294] on input "radio" at bounding box center [260, 295] width 16 height 16
radio input "true"
radio input "false"
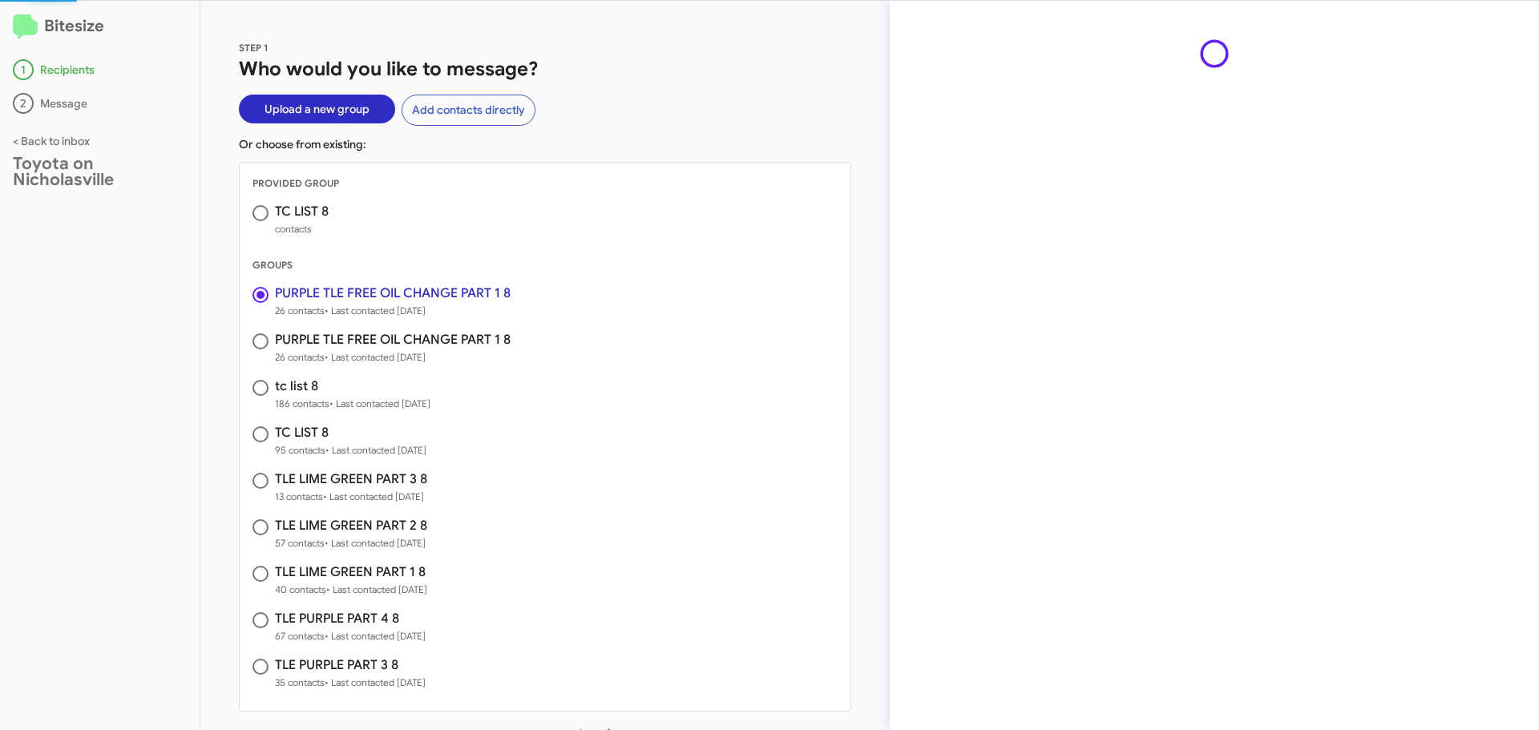
click at [264, 209] on span at bounding box center [260, 213] width 16 height 16
click at [264, 209] on input "radio" at bounding box center [260, 213] width 16 height 16
radio input "false"
radio input "true"
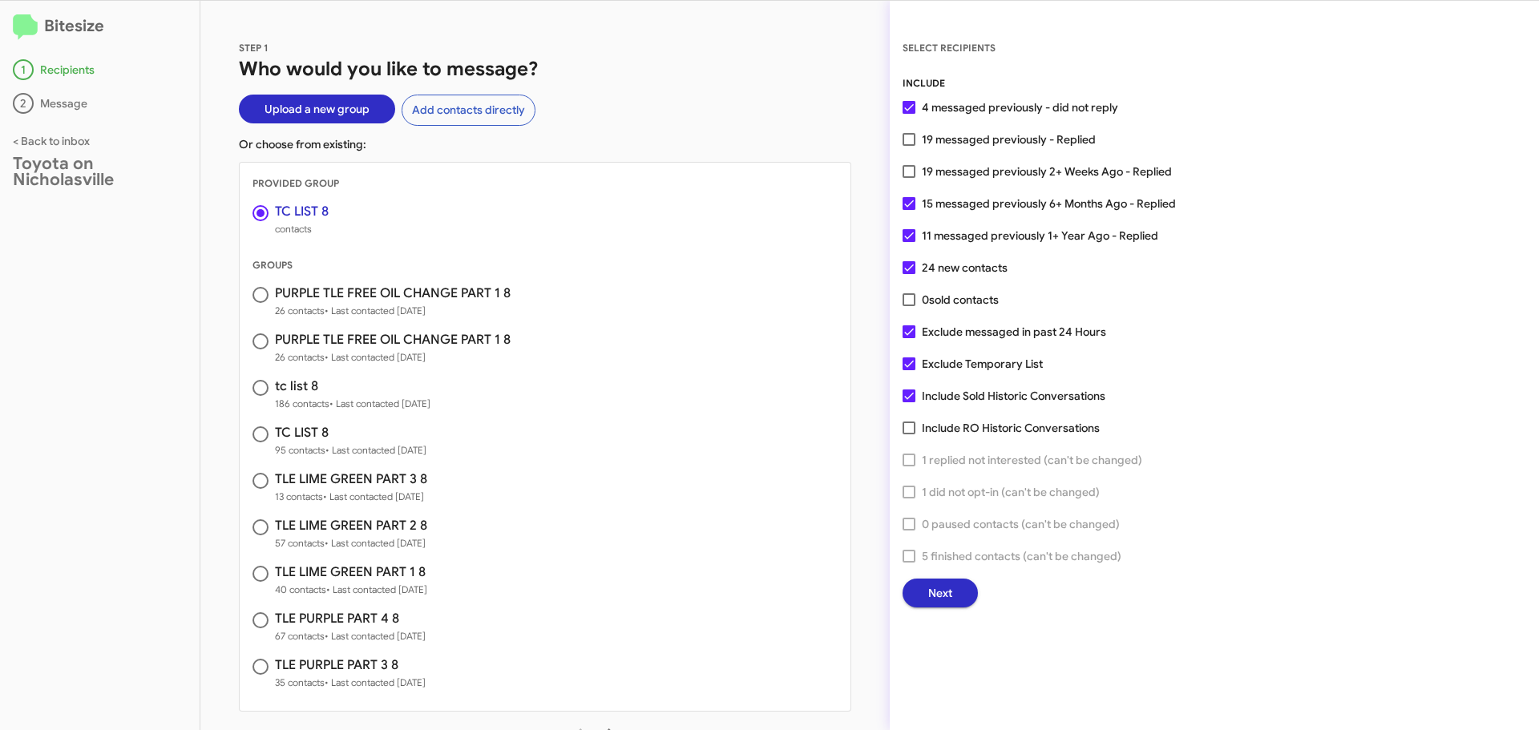
click at [907, 397] on span at bounding box center [908, 395] width 13 height 13
click at [908, 402] on input "Include Sold Historic Conversations" at bounding box center [908, 402] width 1 height 1
checkbox input "false"
click at [906, 364] on span at bounding box center [908, 363] width 13 height 13
click at [908, 370] on input "Exclude Temporary List" at bounding box center [908, 370] width 1 height 1
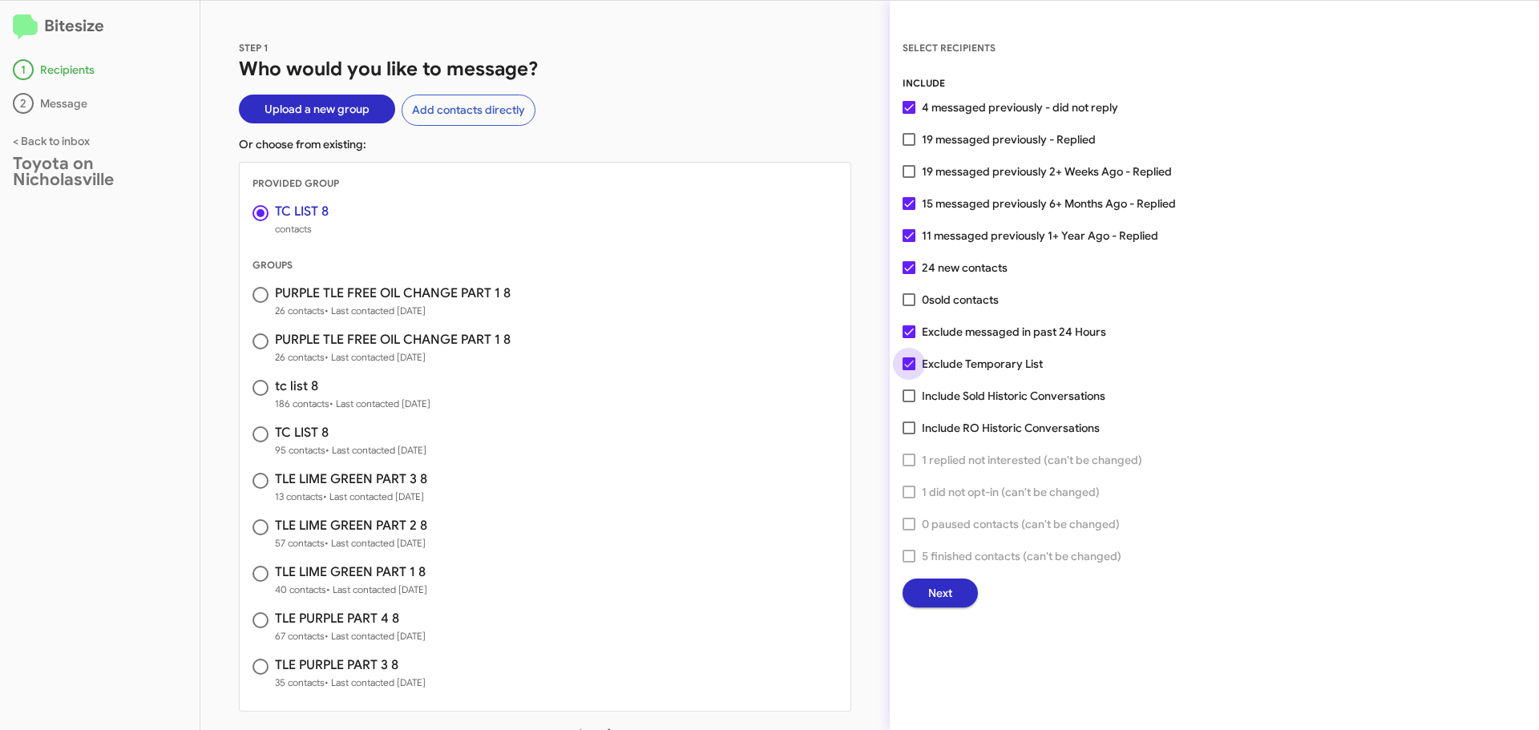
checkbox input "false"
click at [942, 604] on span "Next" at bounding box center [940, 593] width 24 height 29
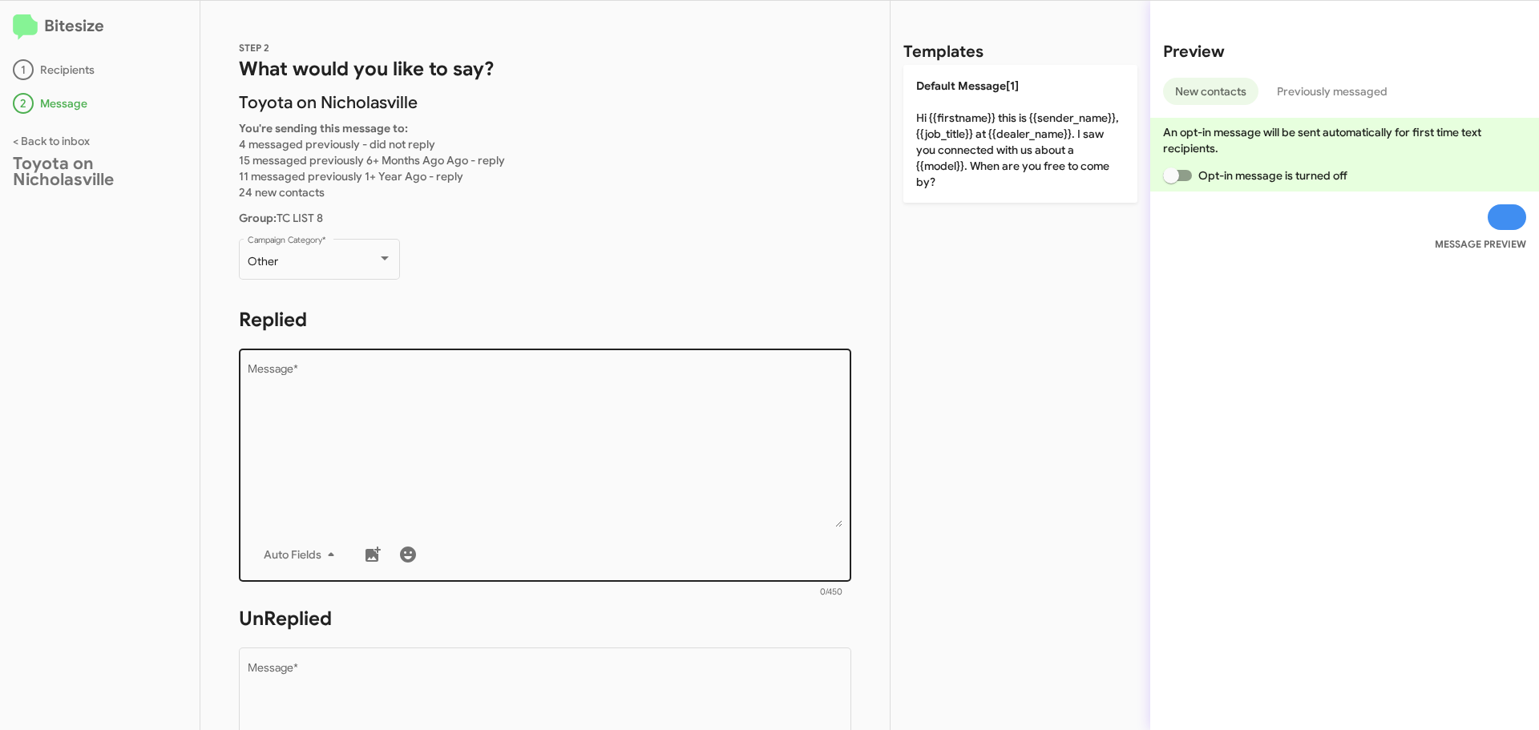
click at [350, 388] on textarea "Message *" at bounding box center [545, 445] width 595 height 163
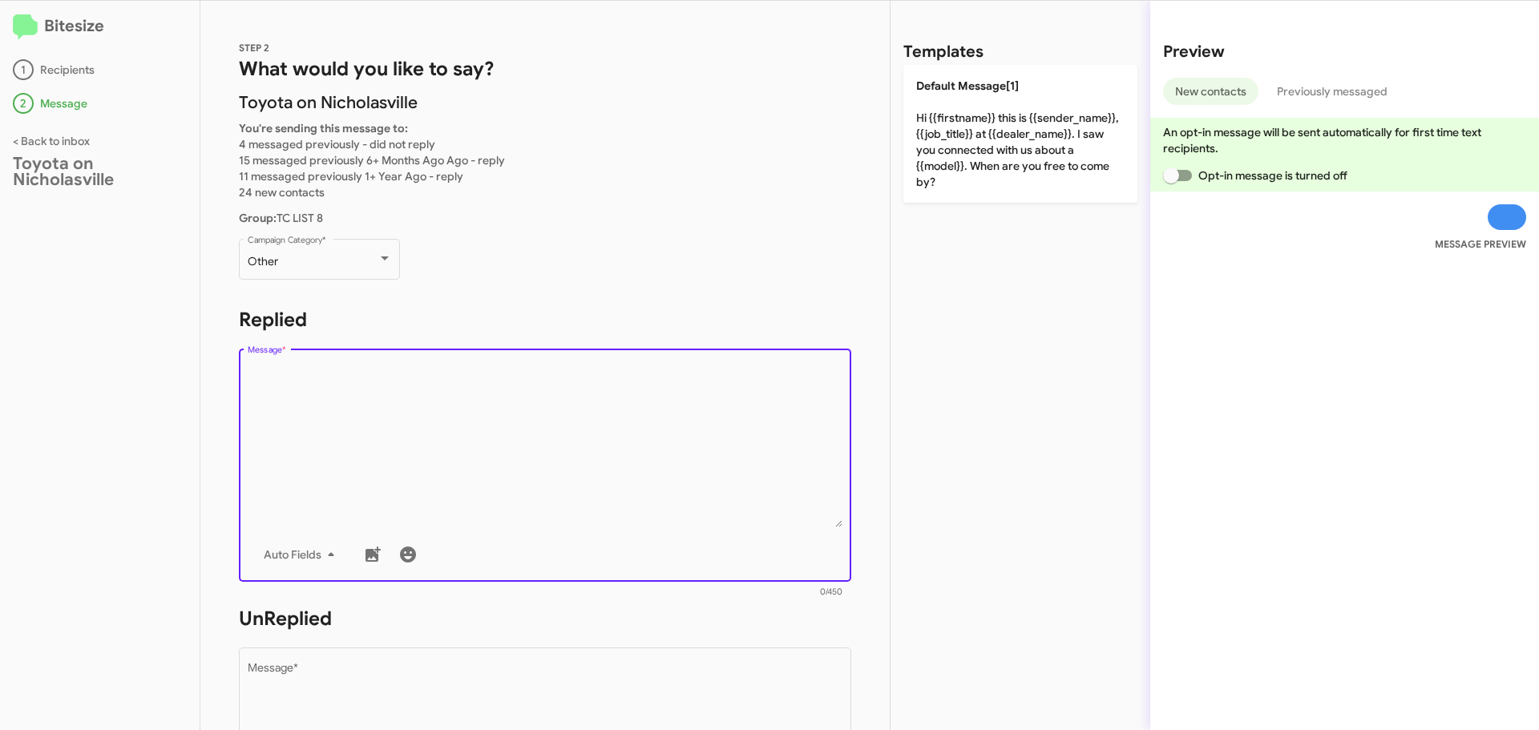
paste textarea "Hi {{firstname}}, this is Faith with Toyota on Nicholasville. Your {{make}} {{m…"
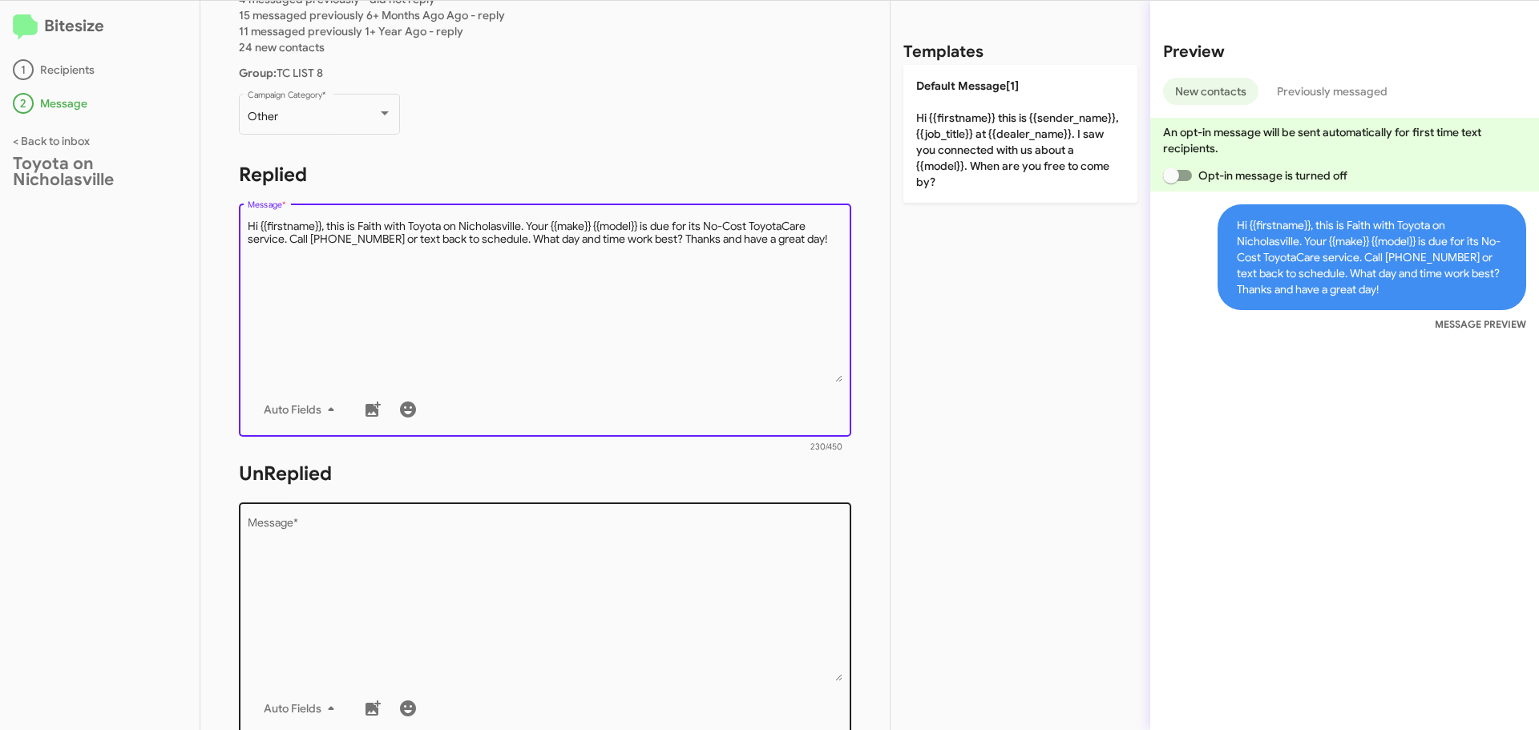
scroll to position [267, 0]
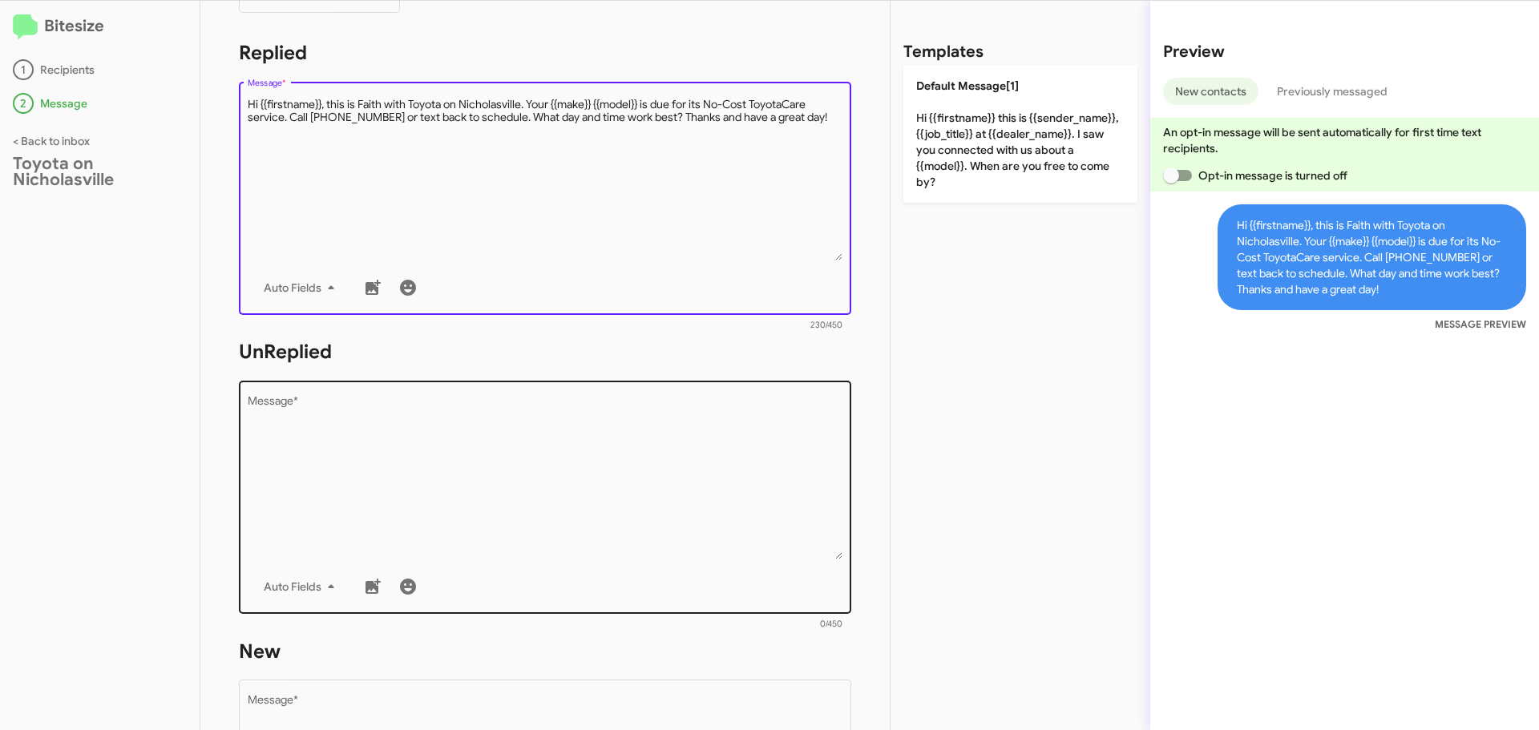
type textarea "Hi {{firstname}}, this is Faith with Toyota on Nicholasville. Your {{make}} {{m…"
click at [296, 430] on textarea "Message *" at bounding box center [545, 477] width 595 height 163
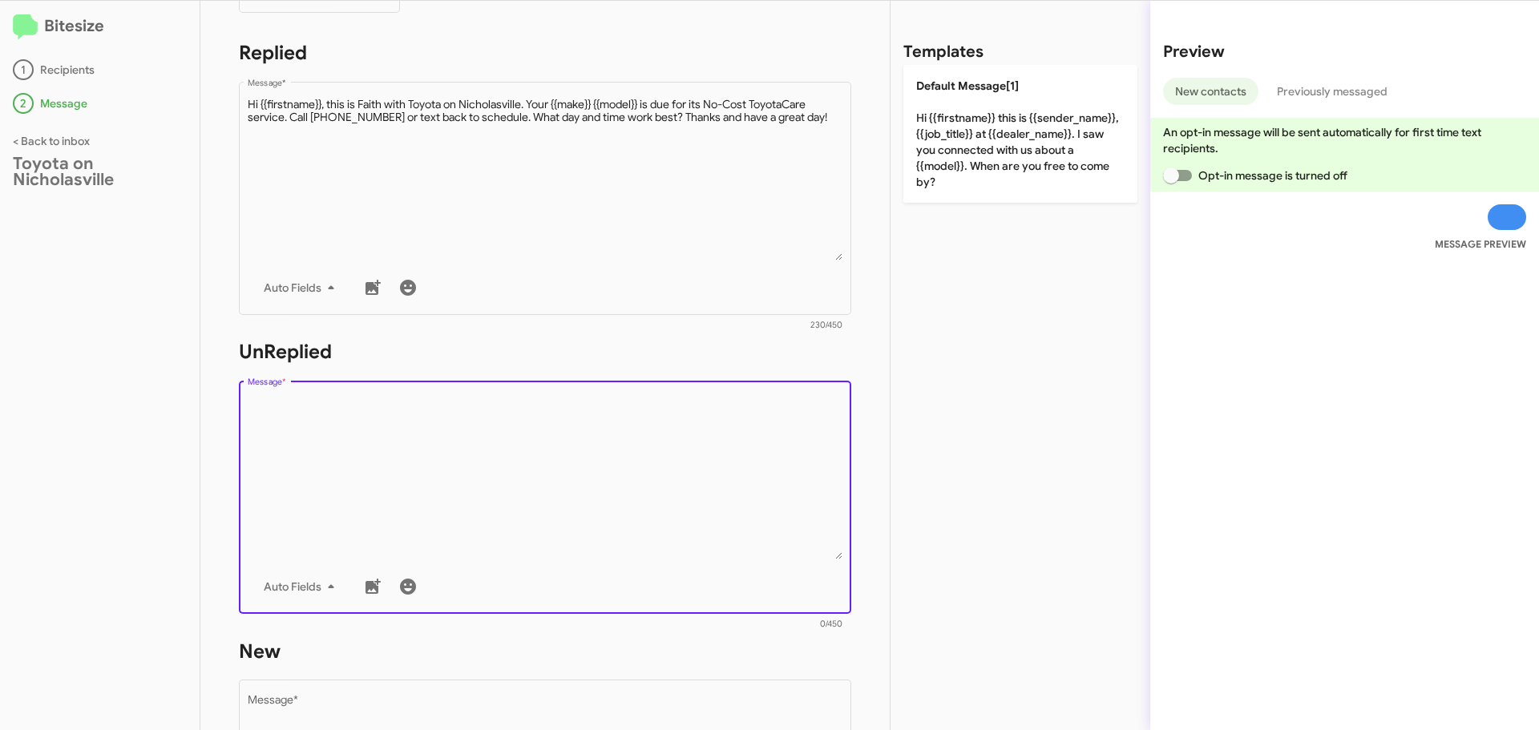
paste textarea "Hi {{firstname}}, this is Faith with Toyota on Nicholasville. Your {{make}} {{m…"
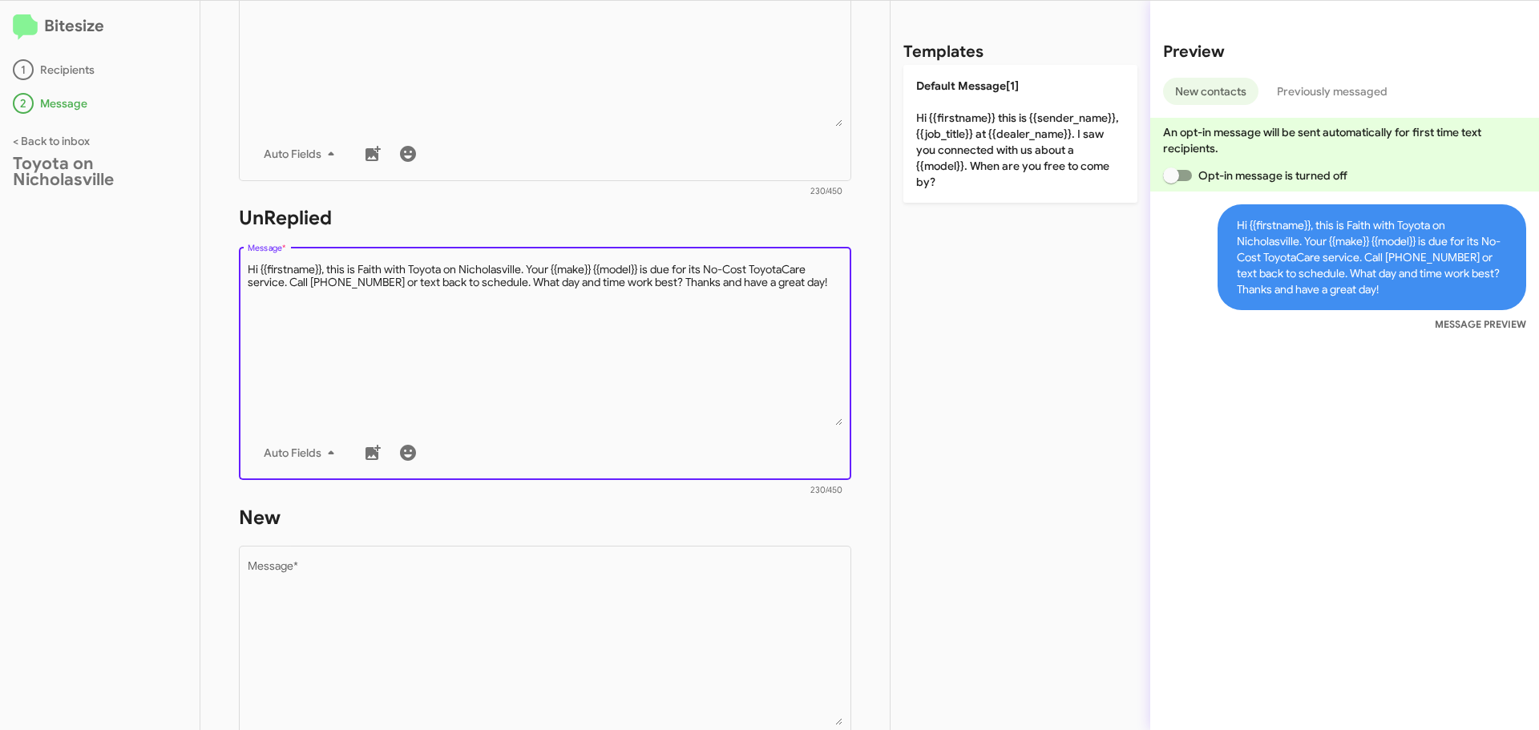
scroll to position [535, 0]
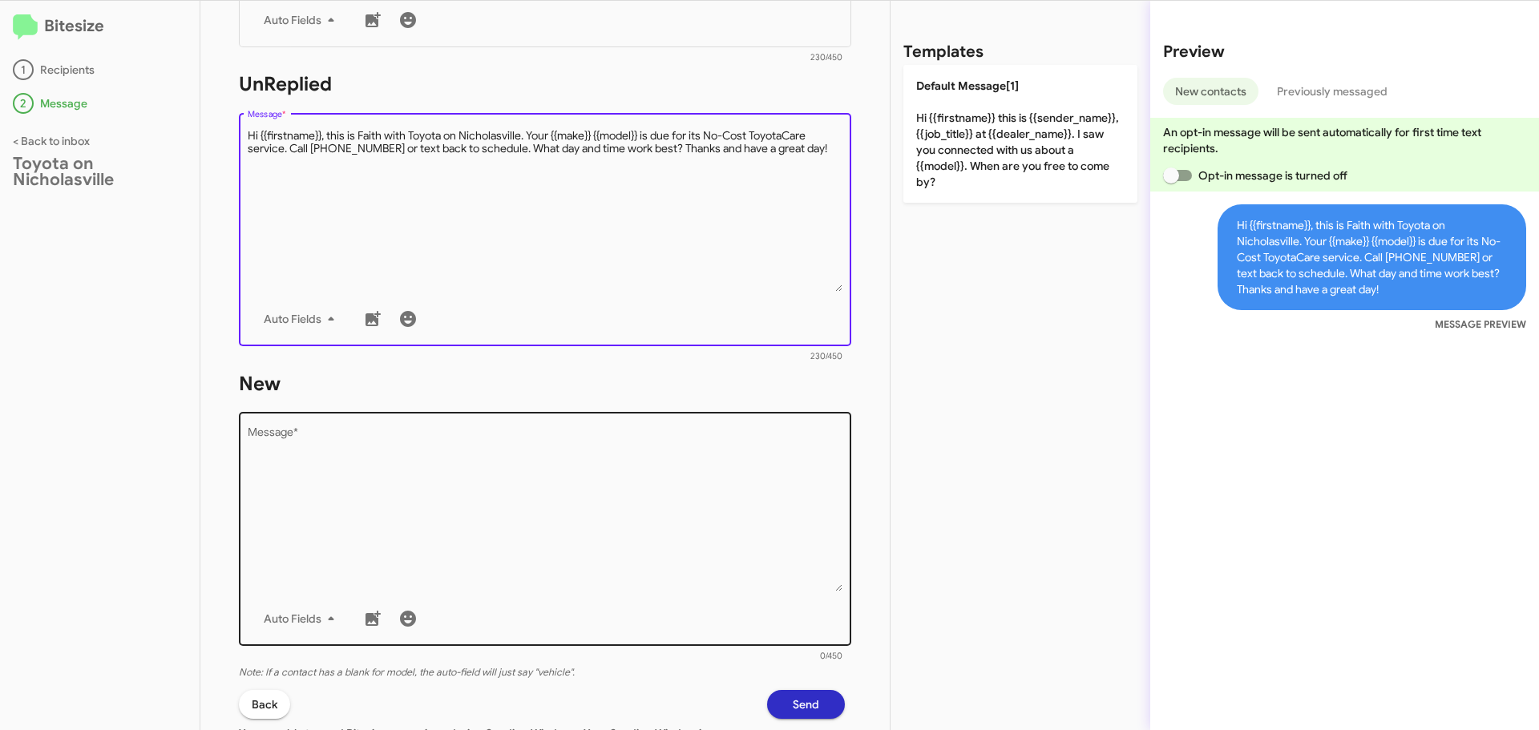
type textarea "Hi {{firstname}}, this is Faith with Toyota on Nicholasville. Your {{make}} {{m…"
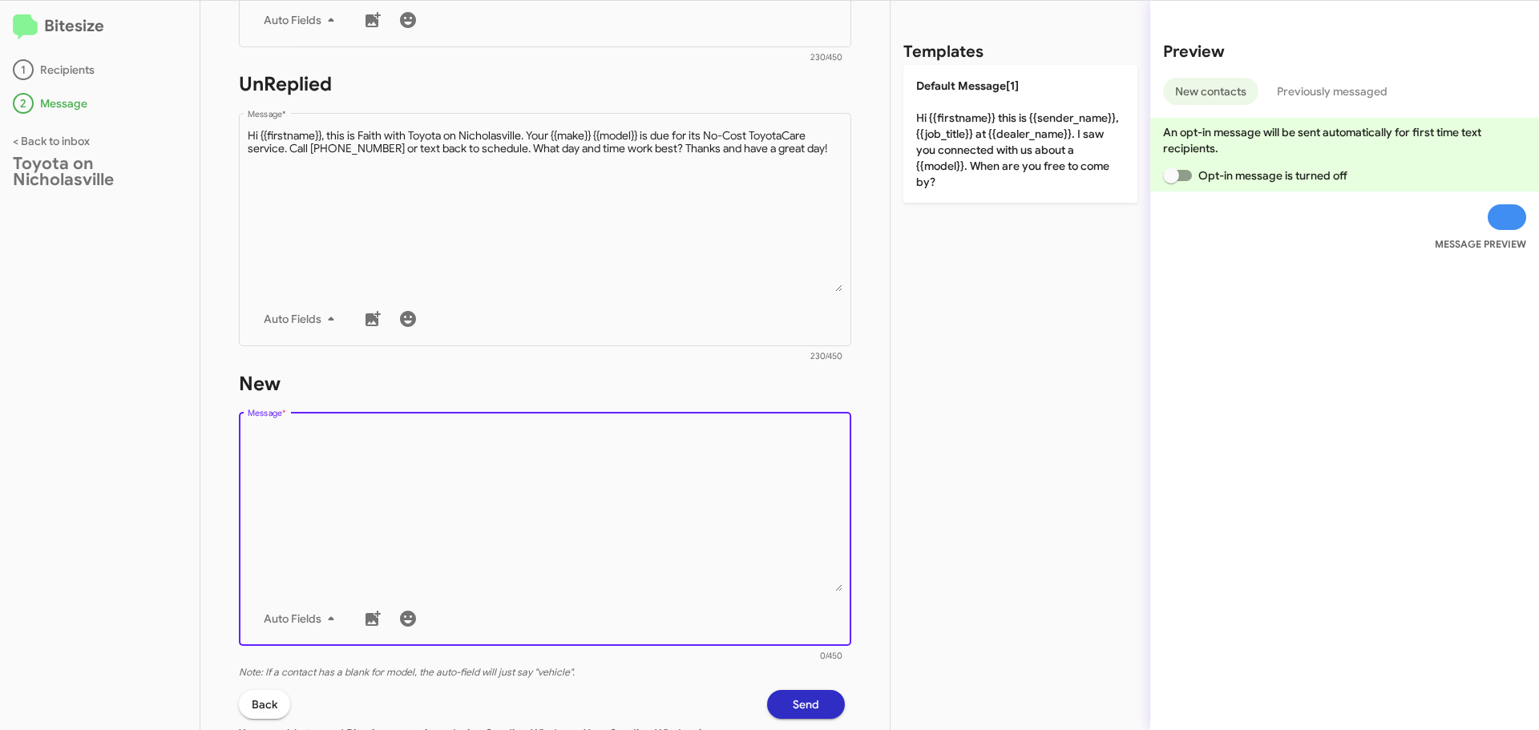
click at [368, 458] on textarea "Message *" at bounding box center [545, 509] width 595 height 163
paste textarea "Hi {{firstname}}, this is Faith with Toyota on Nicholasville. Your {{make}} {{m…"
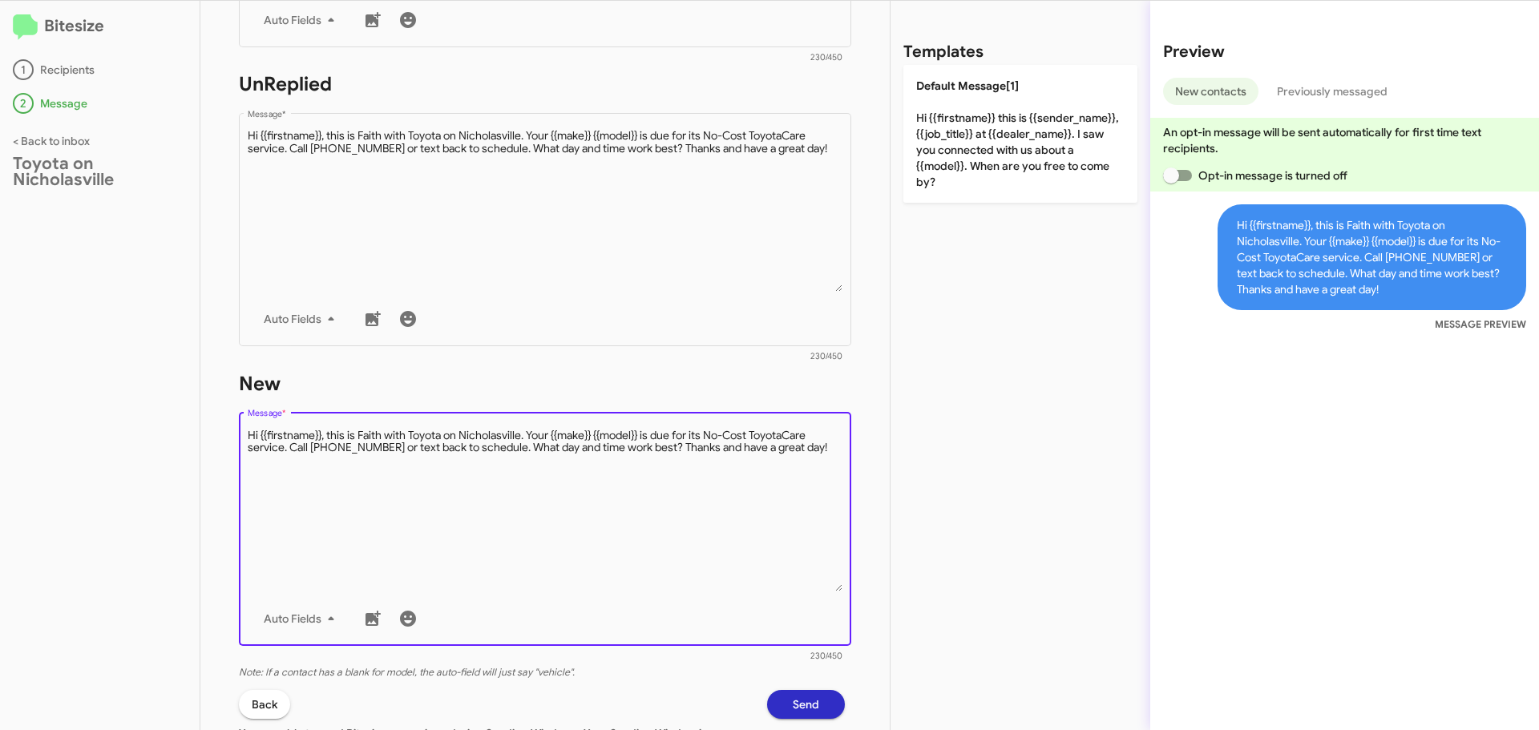
type textarea "Hi {{firstname}}, this is Faith with Toyota on Nicholasville. Your {{make}} {{m…"
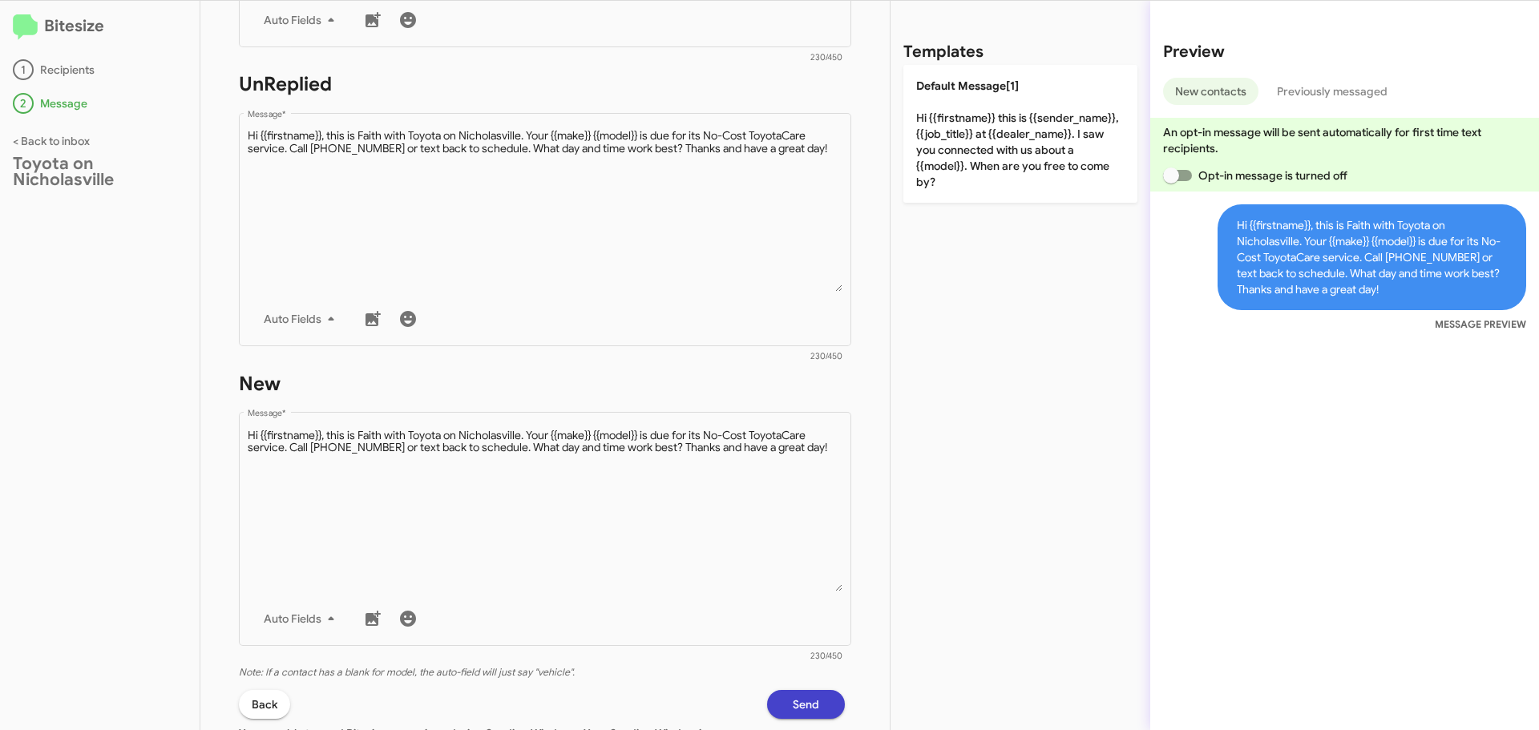
click at [793, 711] on span "Send" at bounding box center [806, 704] width 26 height 29
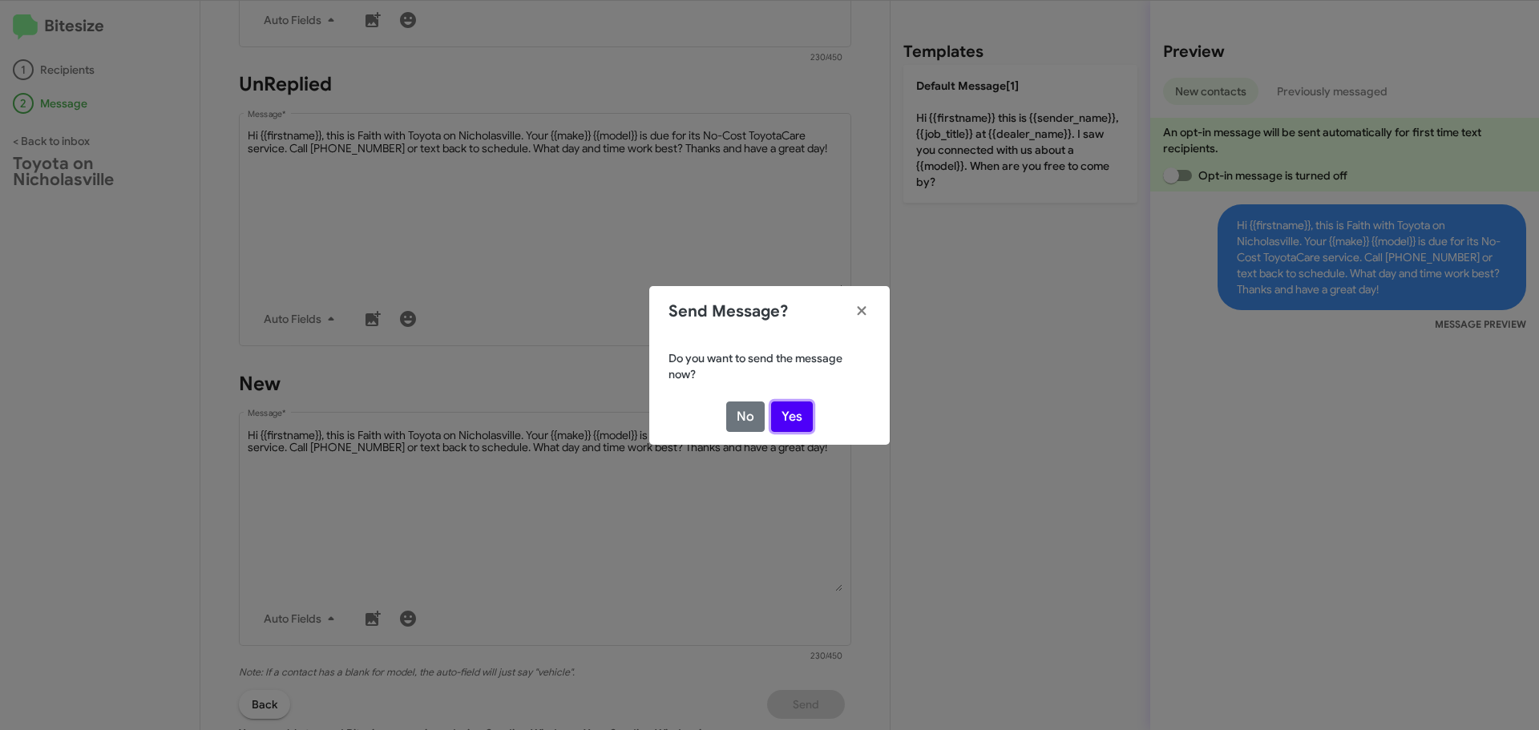
click at [778, 410] on button "Yes" at bounding box center [792, 417] width 42 height 30
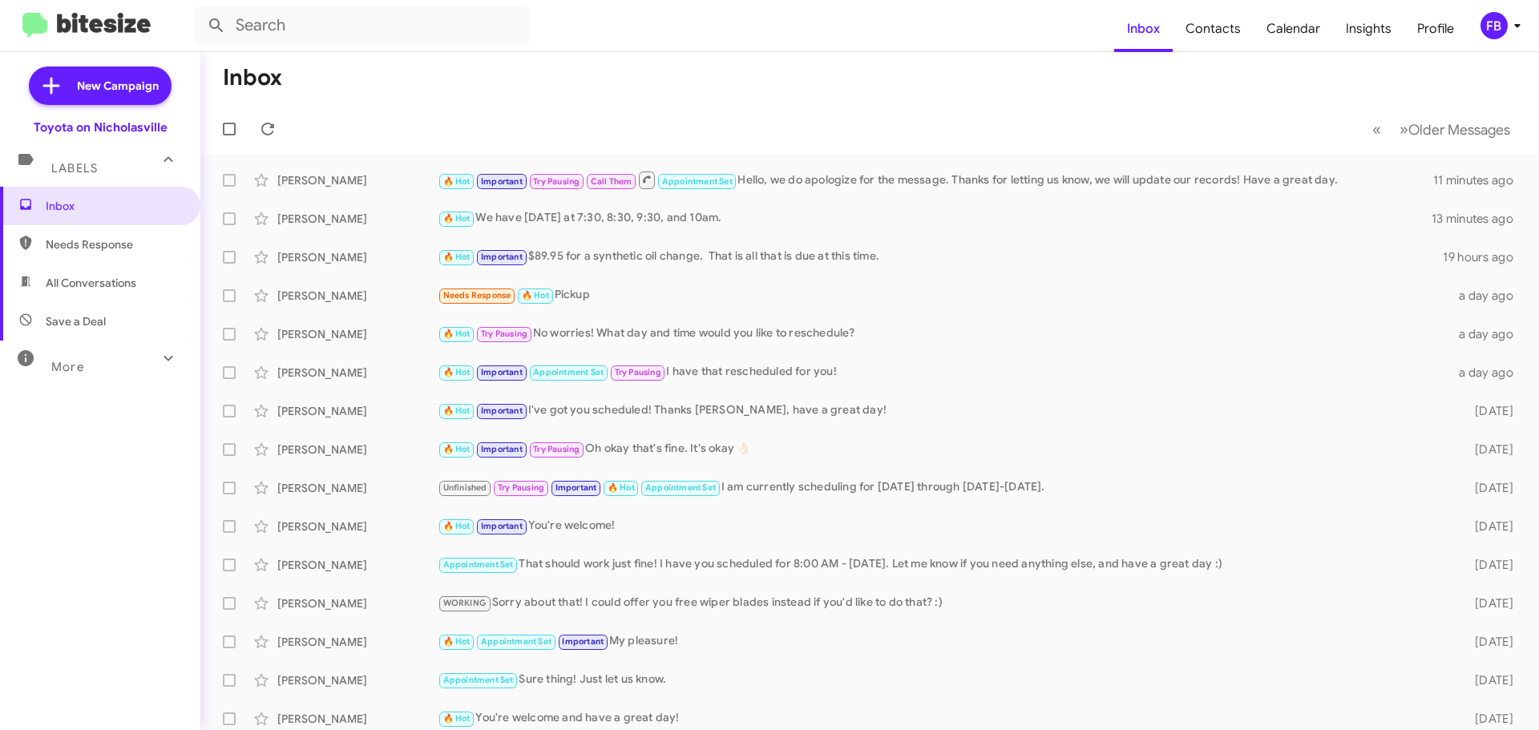
drag, startPoint x: 109, startPoint y: 276, endPoint x: 125, endPoint y: 276, distance: 16.0
click at [109, 276] on span "All Conversations" at bounding box center [91, 283] width 91 height 16
type input "in:all-conversations"
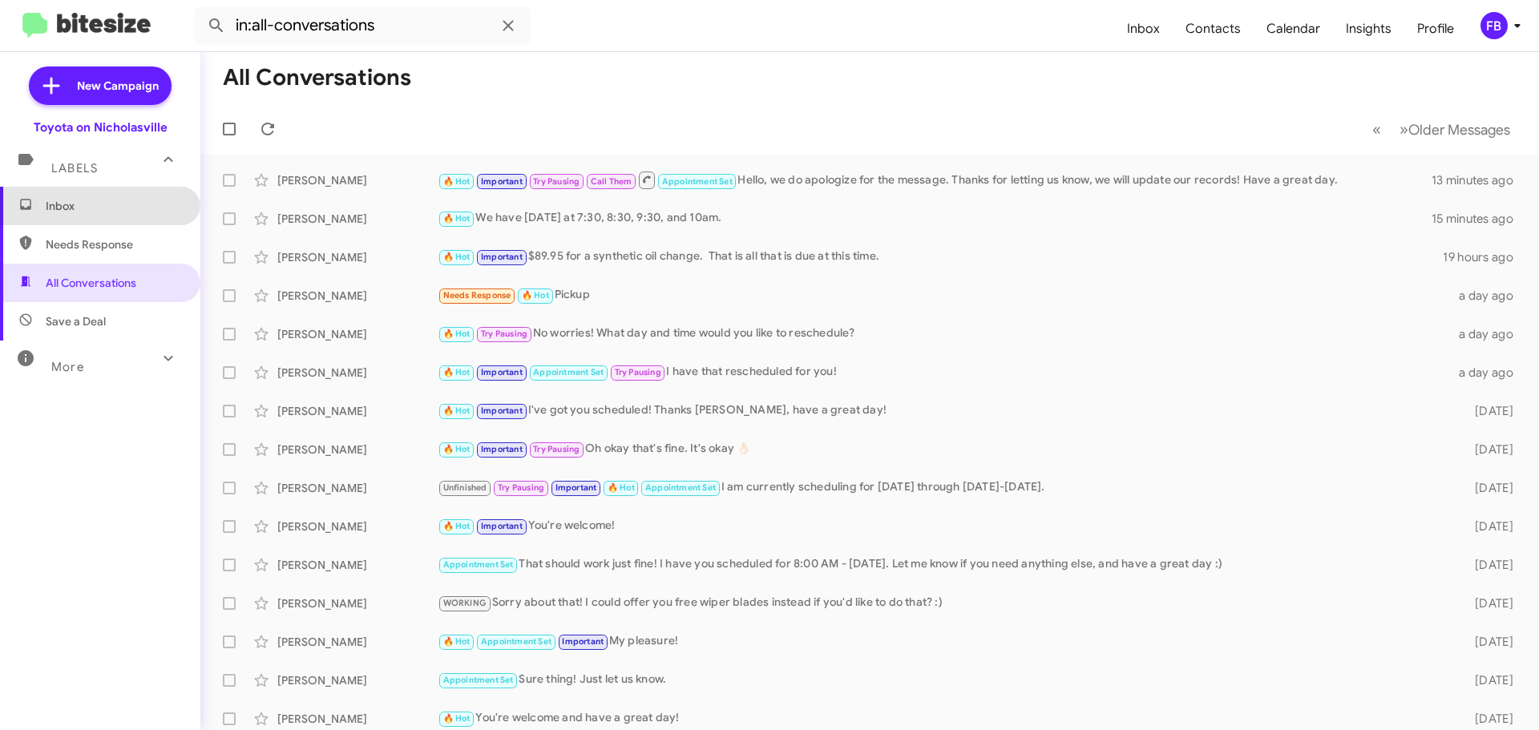
click at [114, 202] on span "Inbox" at bounding box center [114, 206] width 136 height 16
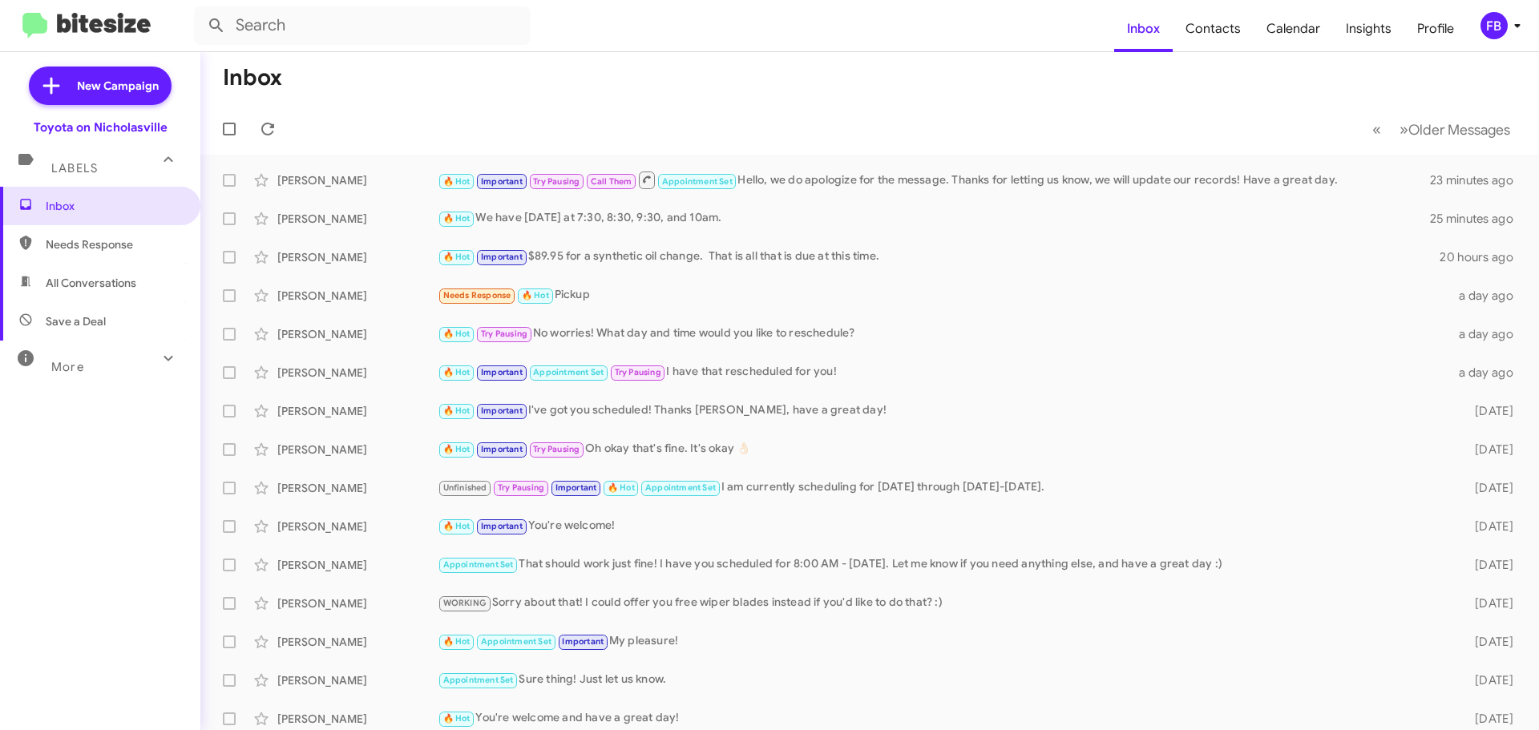
click at [108, 285] on span "All Conversations" at bounding box center [91, 283] width 91 height 16
type input "in:all-conversations"
